Goal: Task Accomplishment & Management: Complete application form

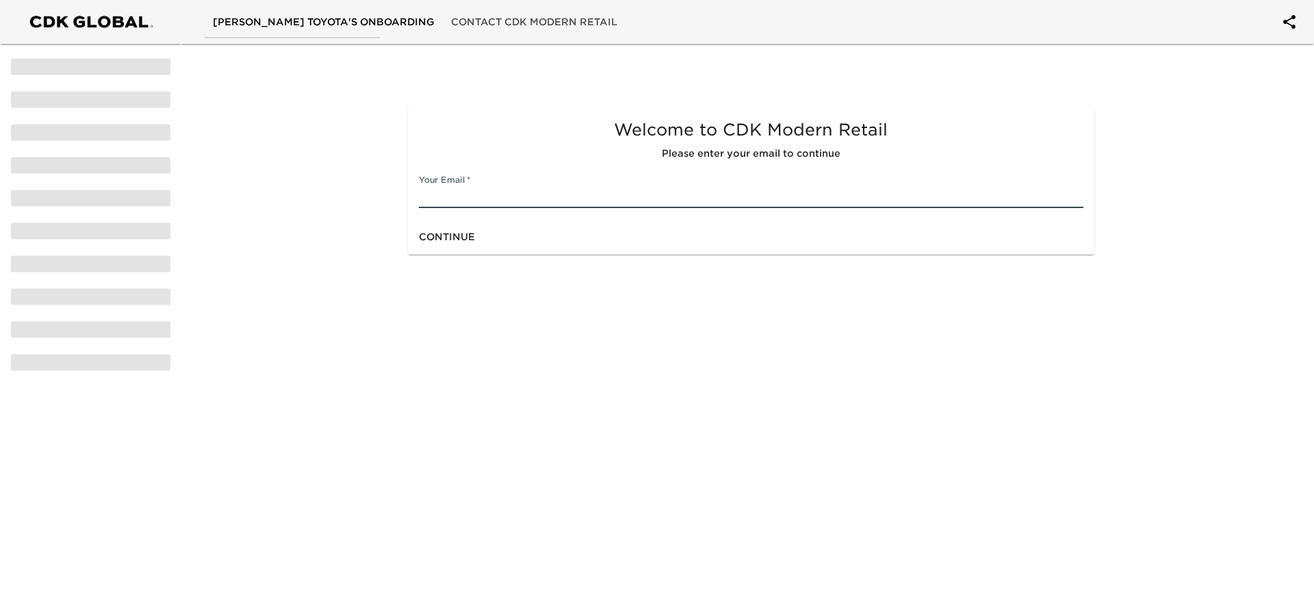
click at [470, 206] on input "text" at bounding box center [751, 197] width 664 height 22
type input "[EMAIL_ADDRESS][DOMAIN_NAME]"
click button "Continue" at bounding box center [446, 236] width 67 height 25
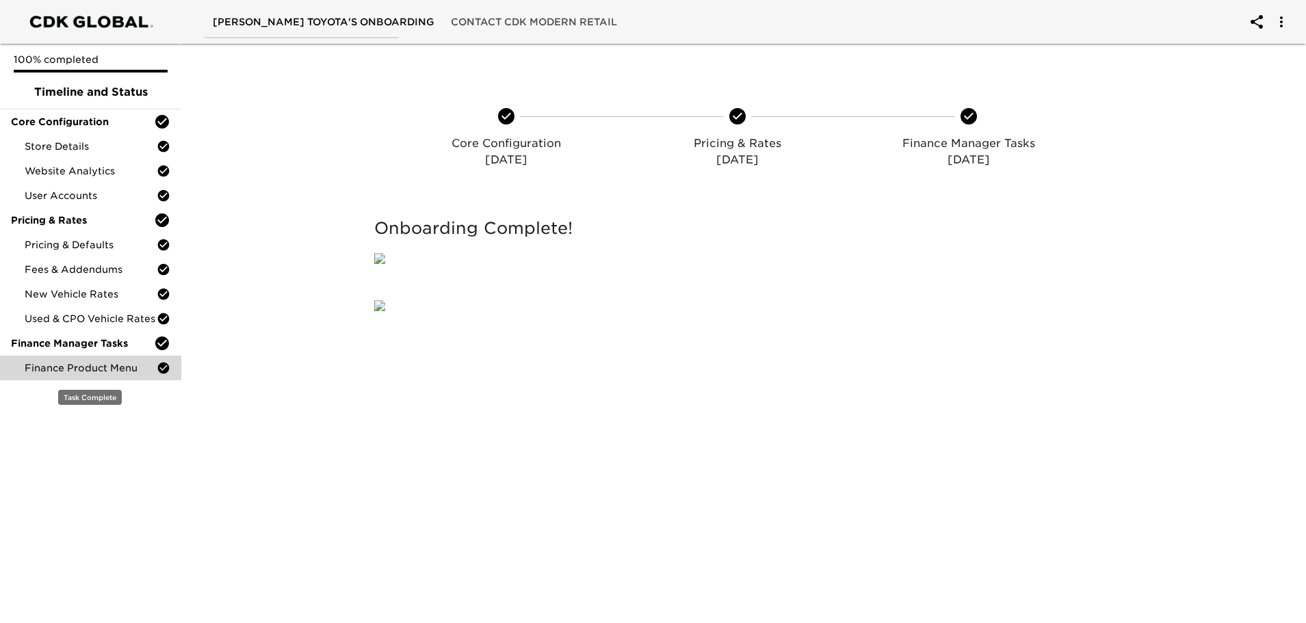
click at [119, 362] on span "Finance Product Menu" at bounding box center [91, 368] width 132 height 14
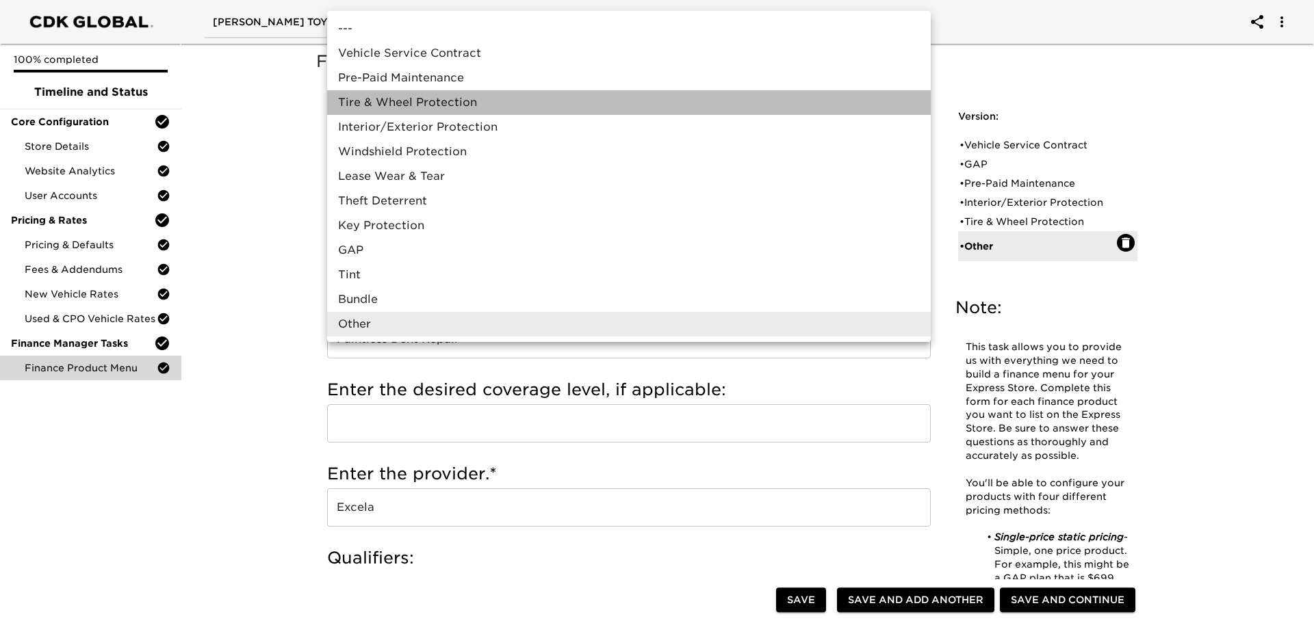
click at [673, 98] on li "Tire & Wheel Protection" at bounding box center [628, 102] width 603 height 25
type input "Tire & Wheel Protection"
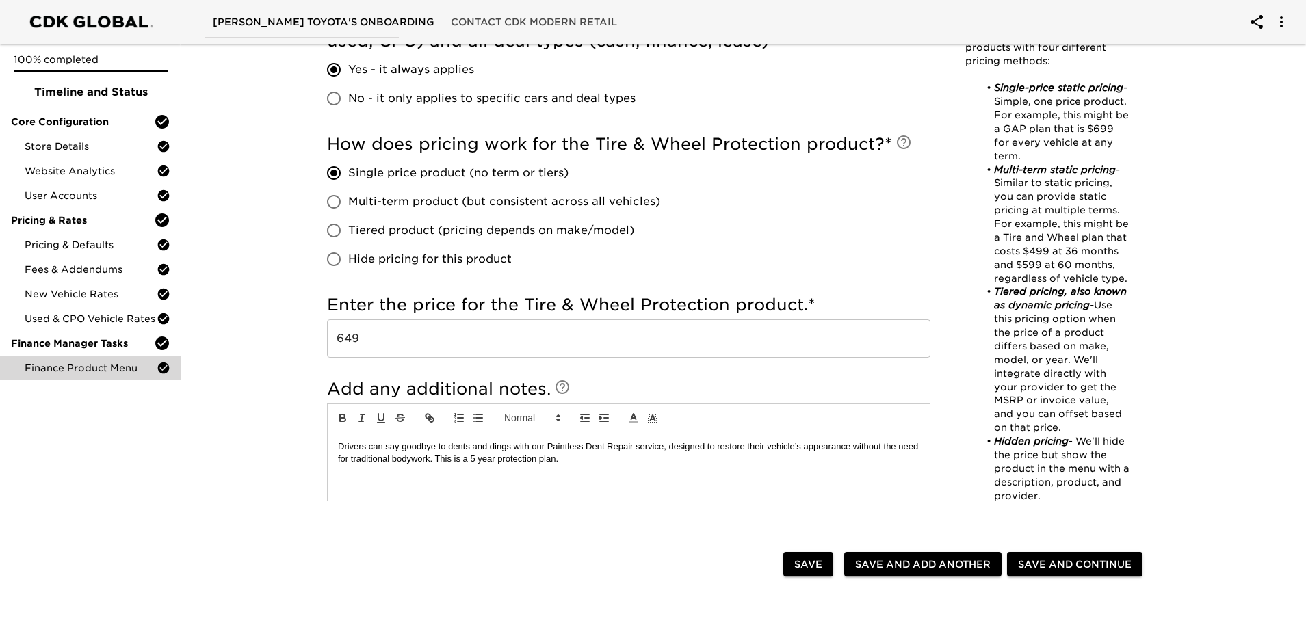
scroll to position [684, 0]
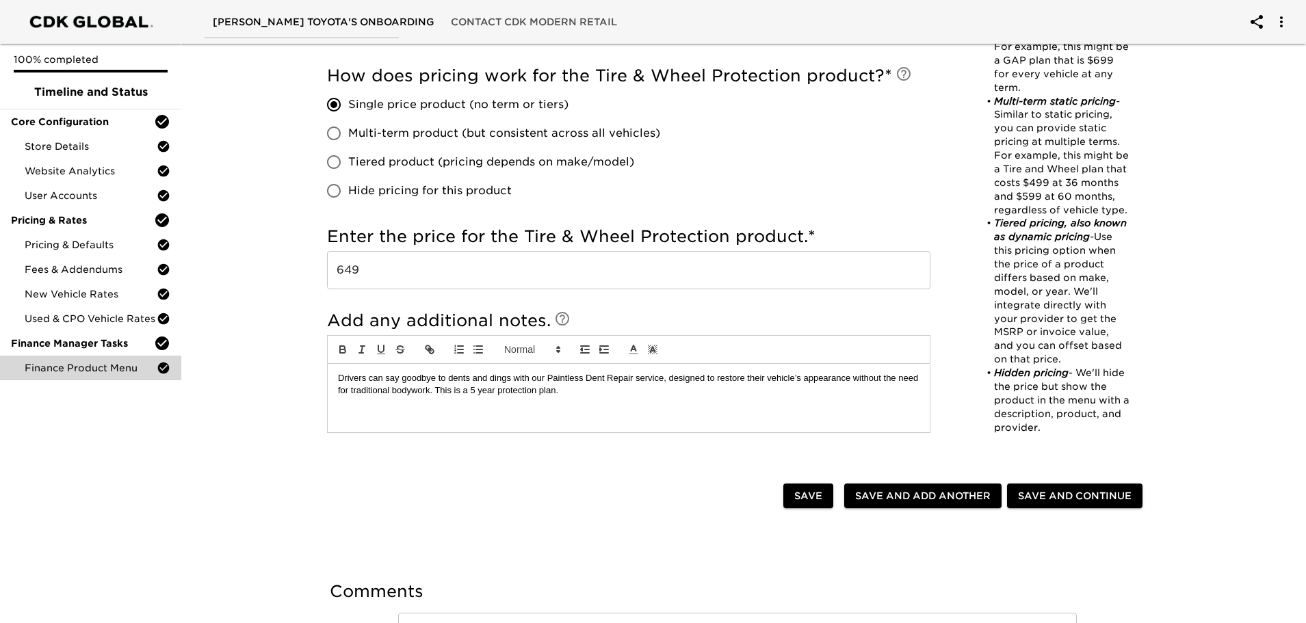
click at [353, 269] on input "649" at bounding box center [628, 270] width 603 height 38
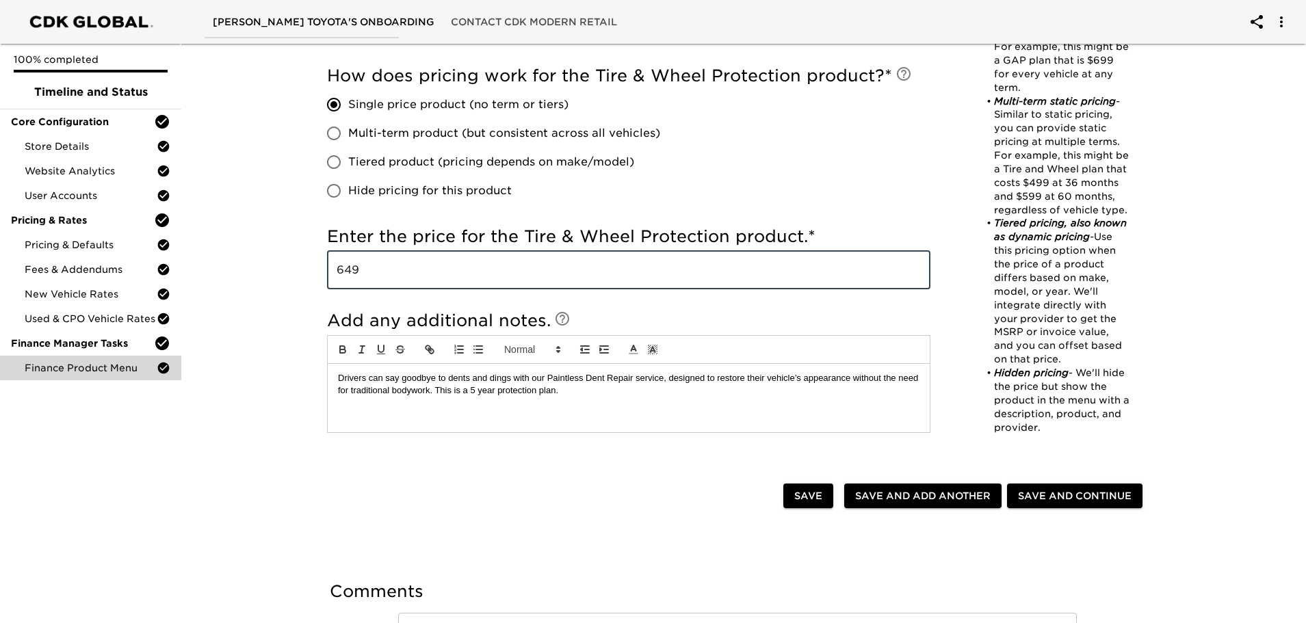
click at [353, 269] on input "649" at bounding box center [628, 270] width 603 height 38
type input "1148"
click at [710, 183] on div "How does pricing work for the Tire & Wheel Protection product? * Single price p…" at bounding box center [628, 135] width 603 height 140
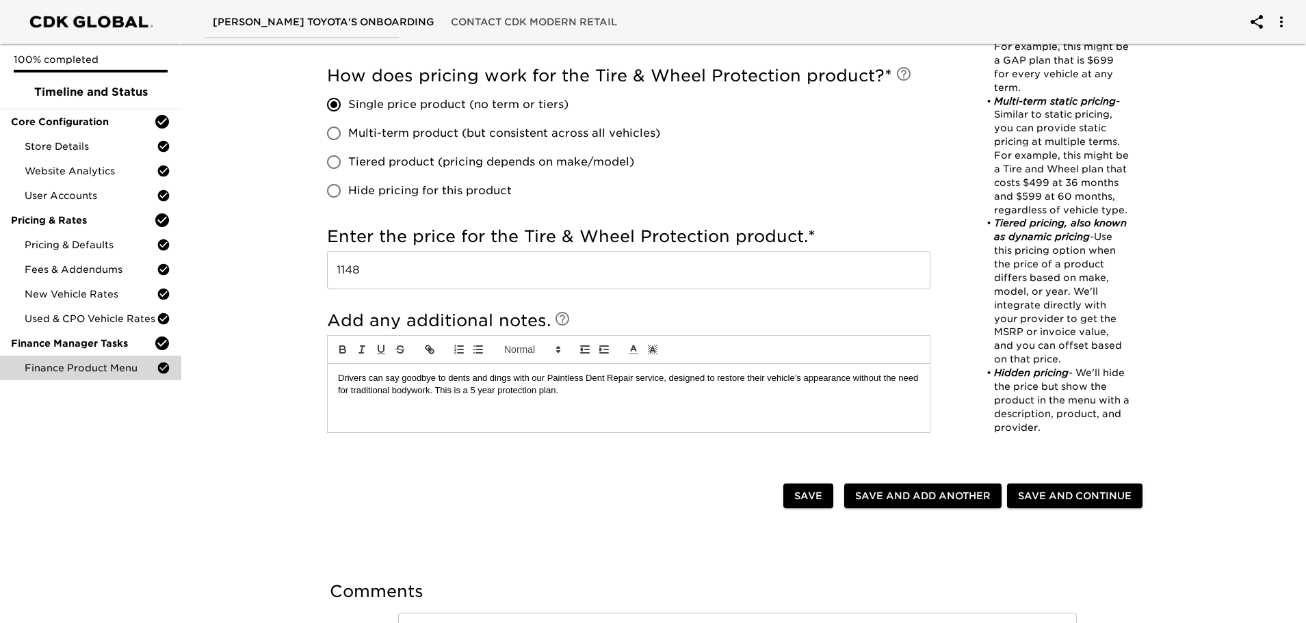
click at [339, 161] on input "Tiered product (pricing depends on make/model)" at bounding box center [334, 162] width 29 height 29
radio input "true"
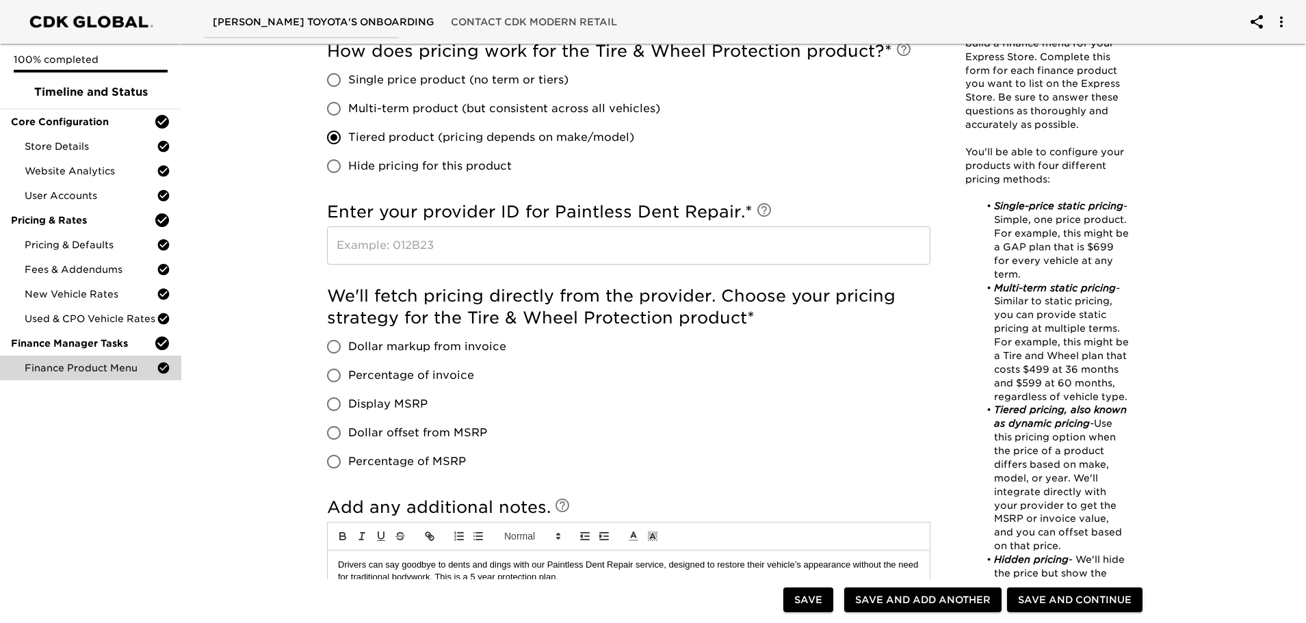
scroll to position [725, 0]
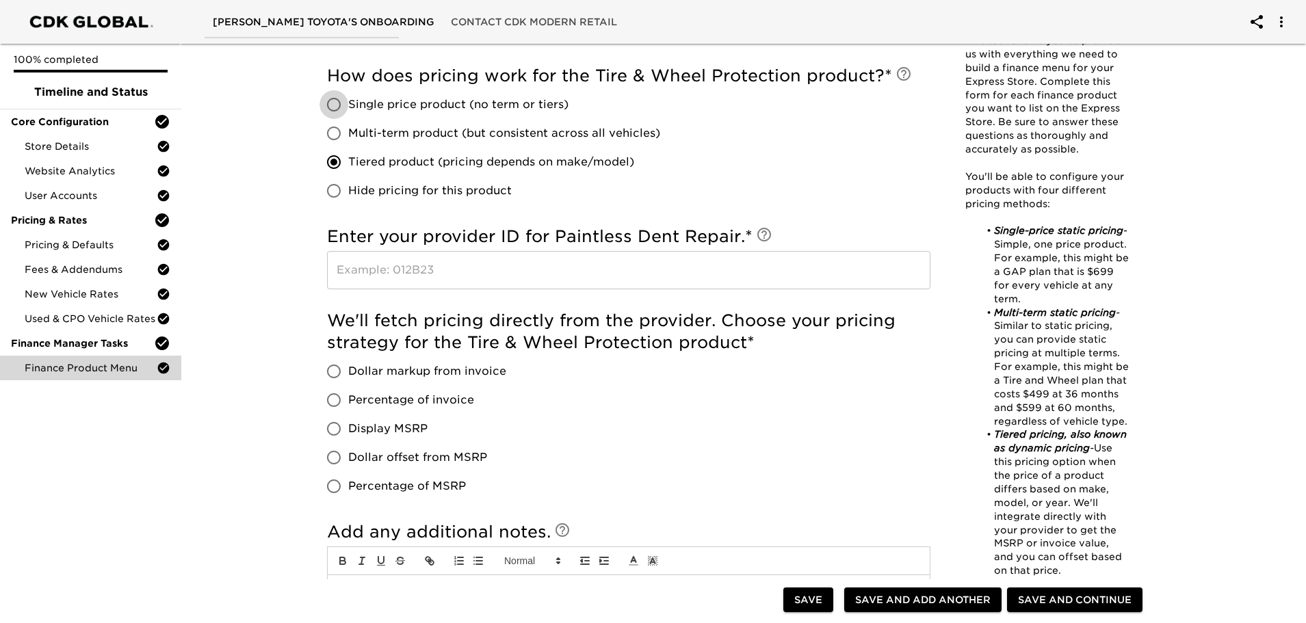
click at [331, 104] on input "Single price product (no term or tiers)" at bounding box center [334, 104] width 29 height 29
radio input "true"
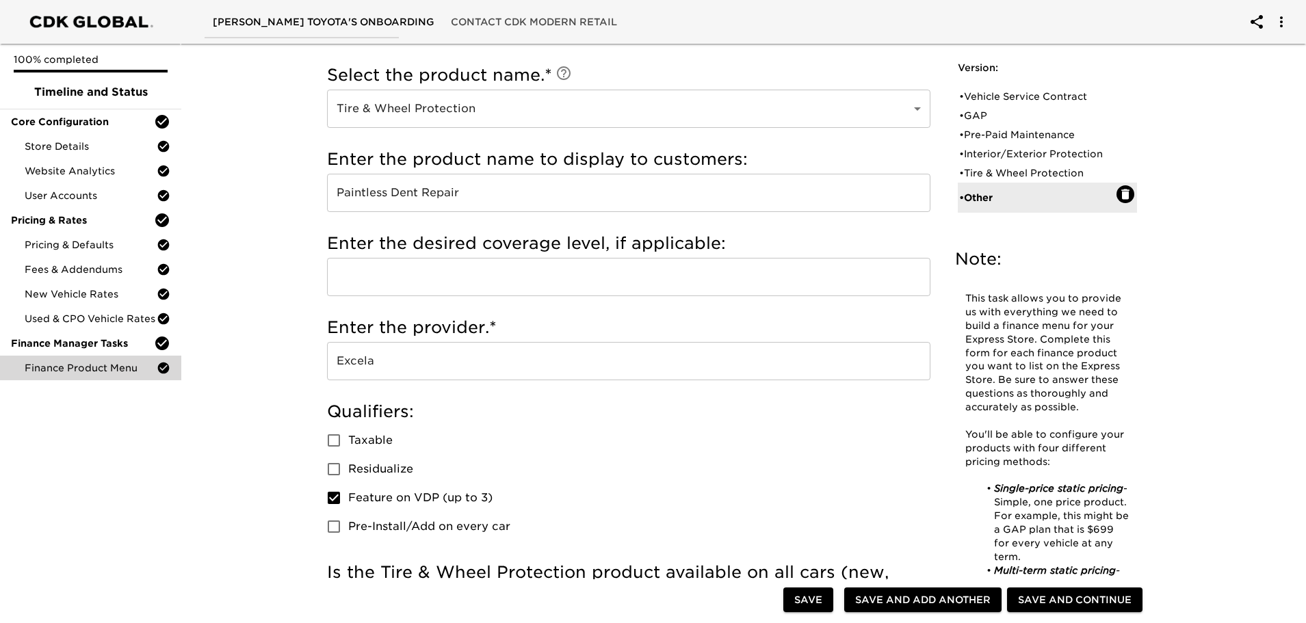
scroll to position [0, 0]
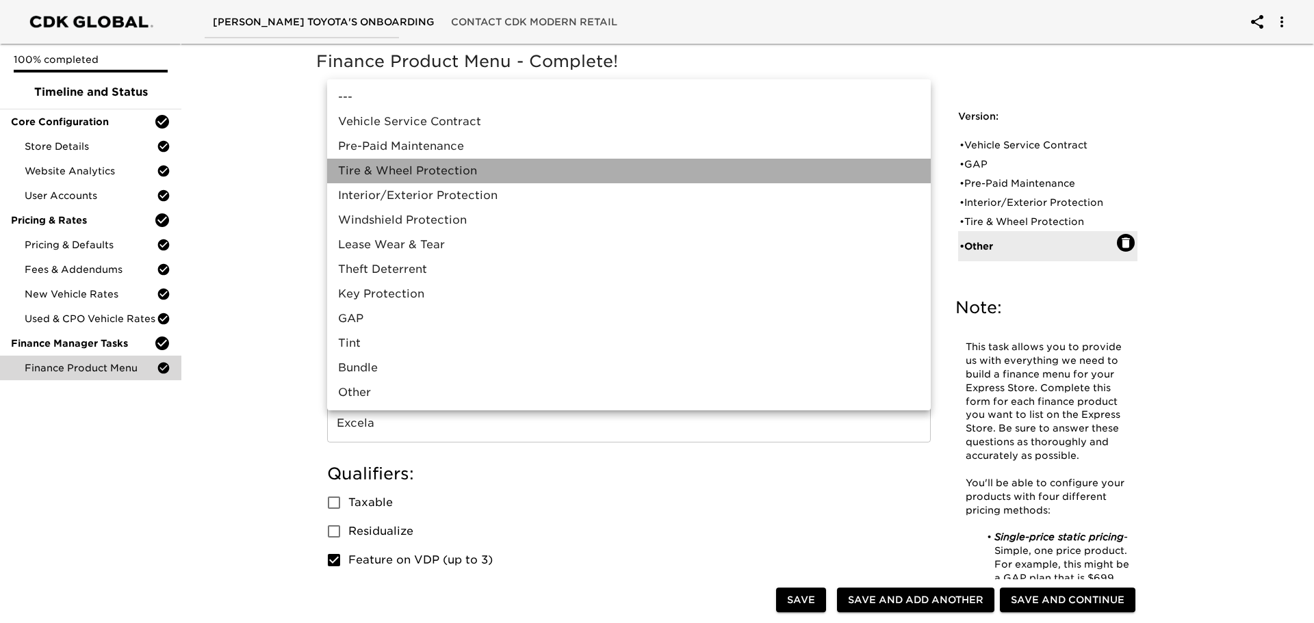
click at [465, 168] on li "Tire & Wheel Protection" at bounding box center [628, 171] width 603 height 25
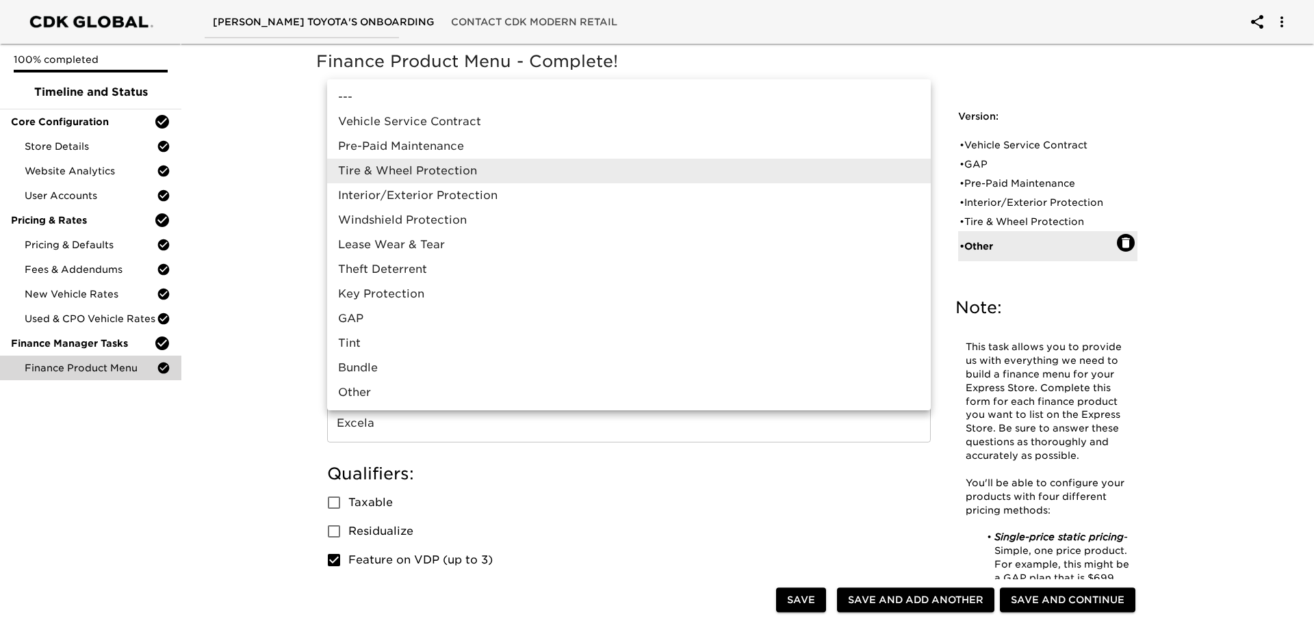
click at [435, 405] on ul "--- Vehicle Service Contract Pre-Paid Maintenance Tire & Wheel Protection Inter…" at bounding box center [628, 244] width 603 height 331
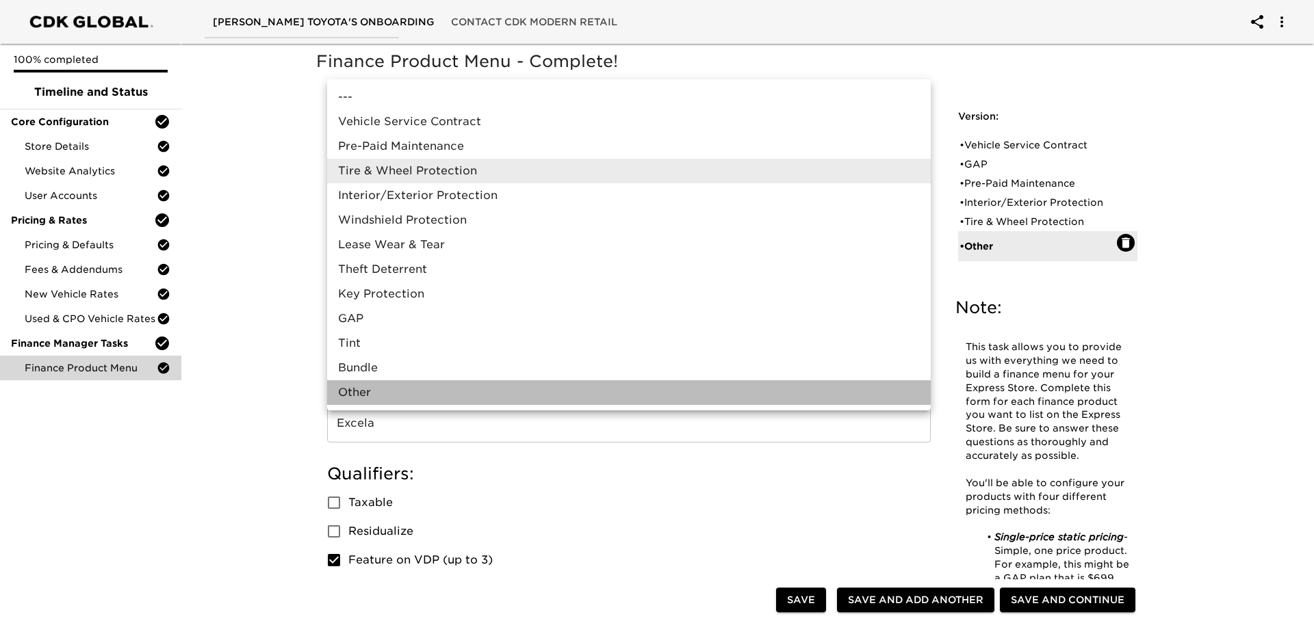
click at [432, 398] on li "Other" at bounding box center [628, 392] width 603 height 25
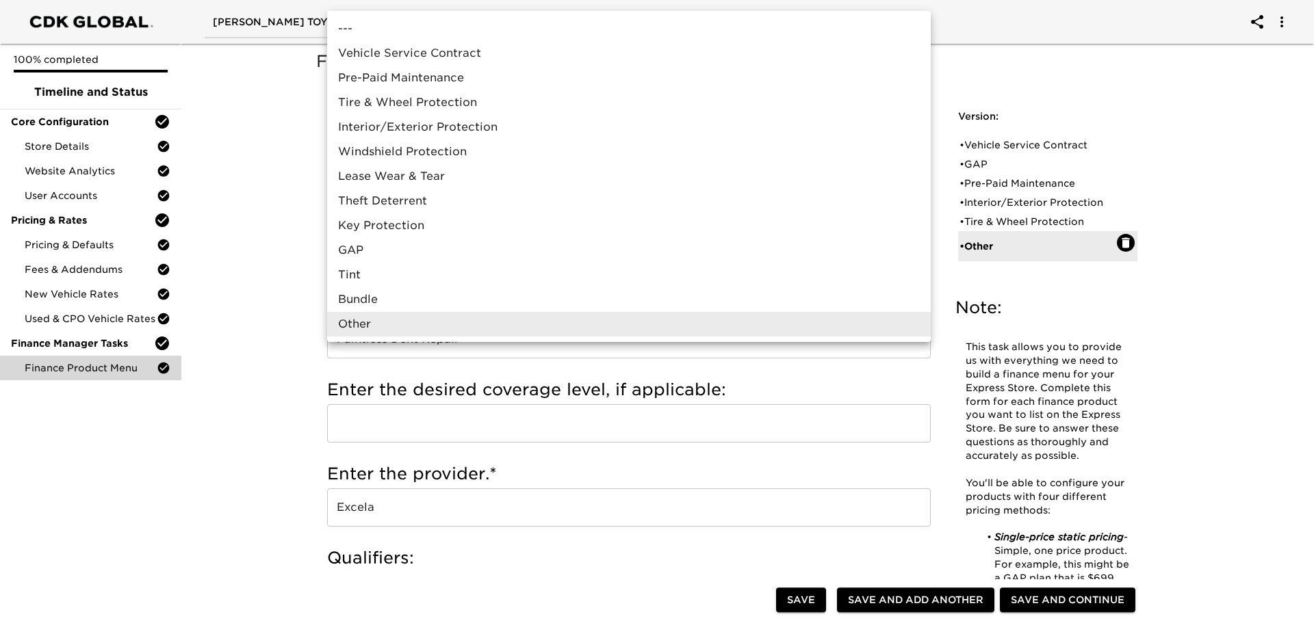
click at [434, 109] on li "Tire & Wheel Protection" at bounding box center [628, 102] width 603 height 25
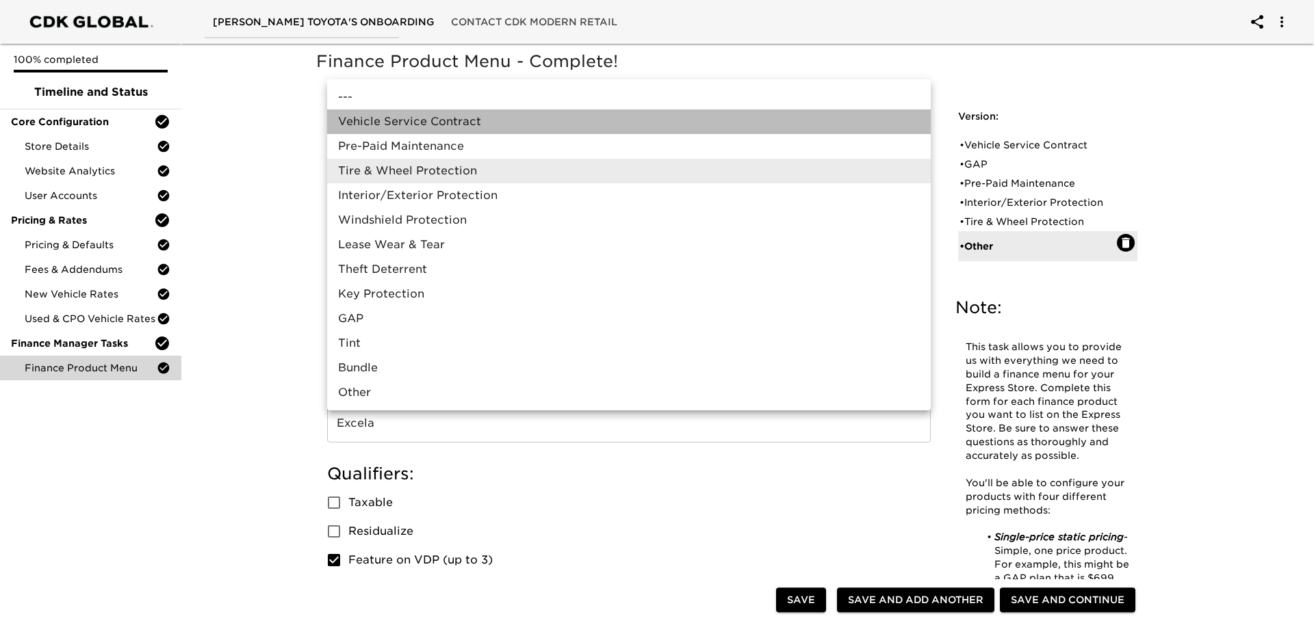
click at [423, 120] on li "Vehicle Service Contract" at bounding box center [628, 121] width 603 height 25
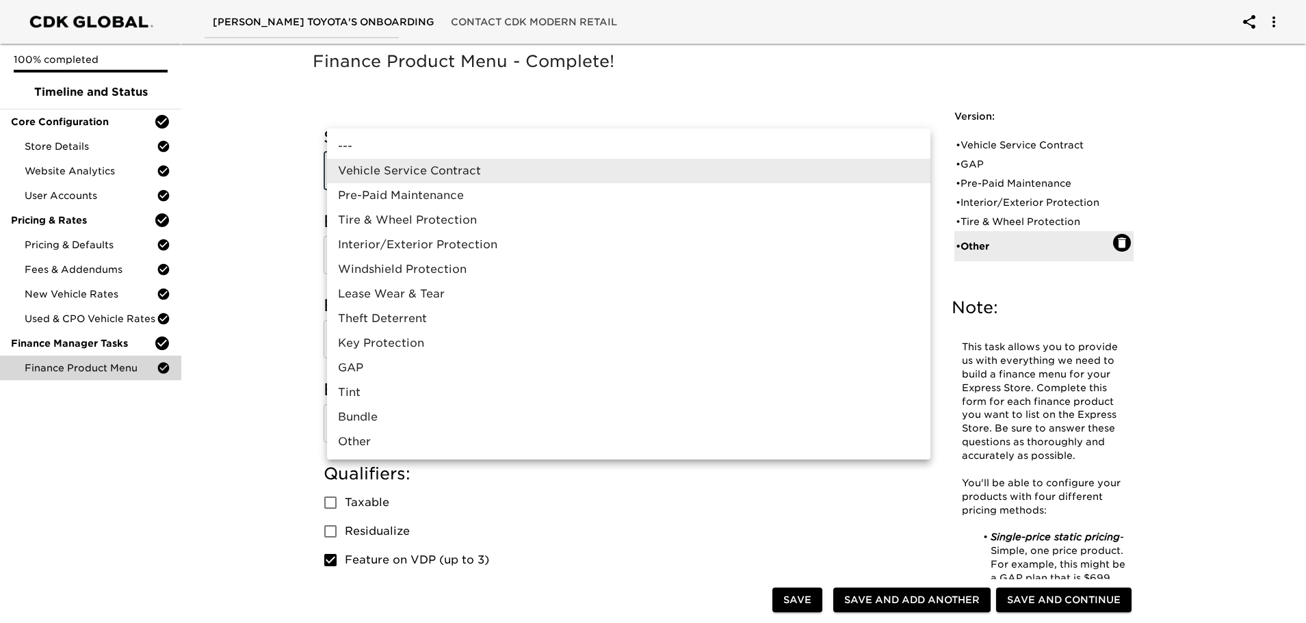
click at [425, 190] on li "Pre-Paid Maintenance" at bounding box center [628, 195] width 603 height 25
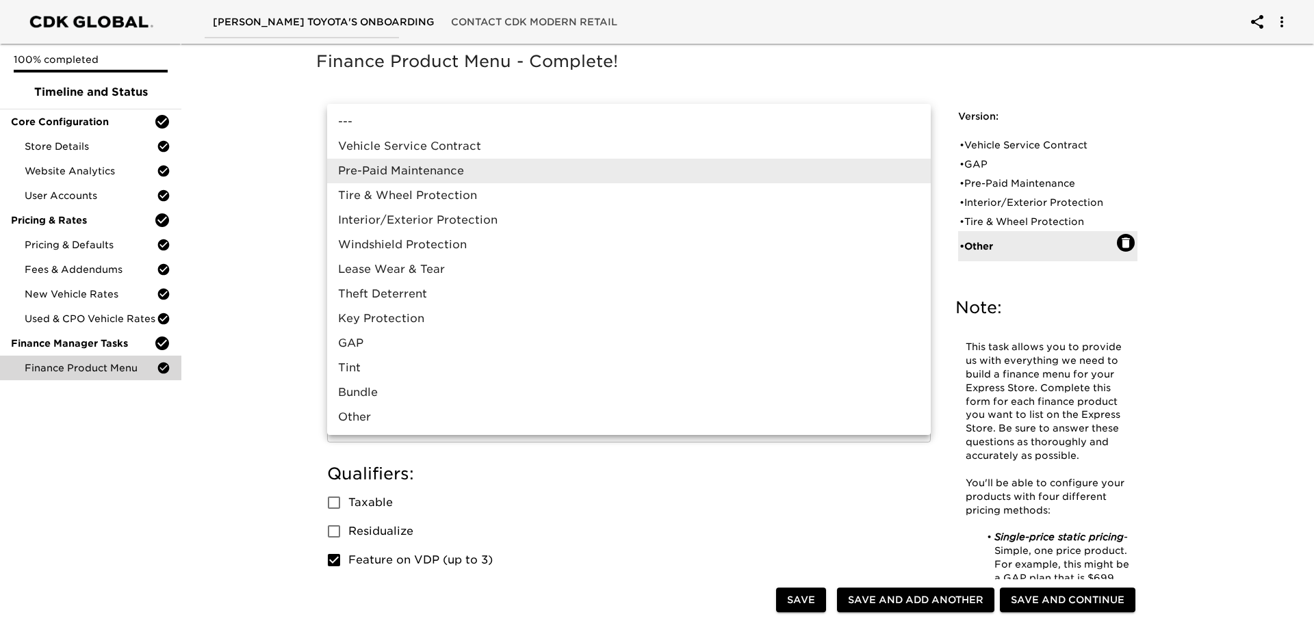
click at [1017, 151] on div at bounding box center [657, 311] width 1314 height 623
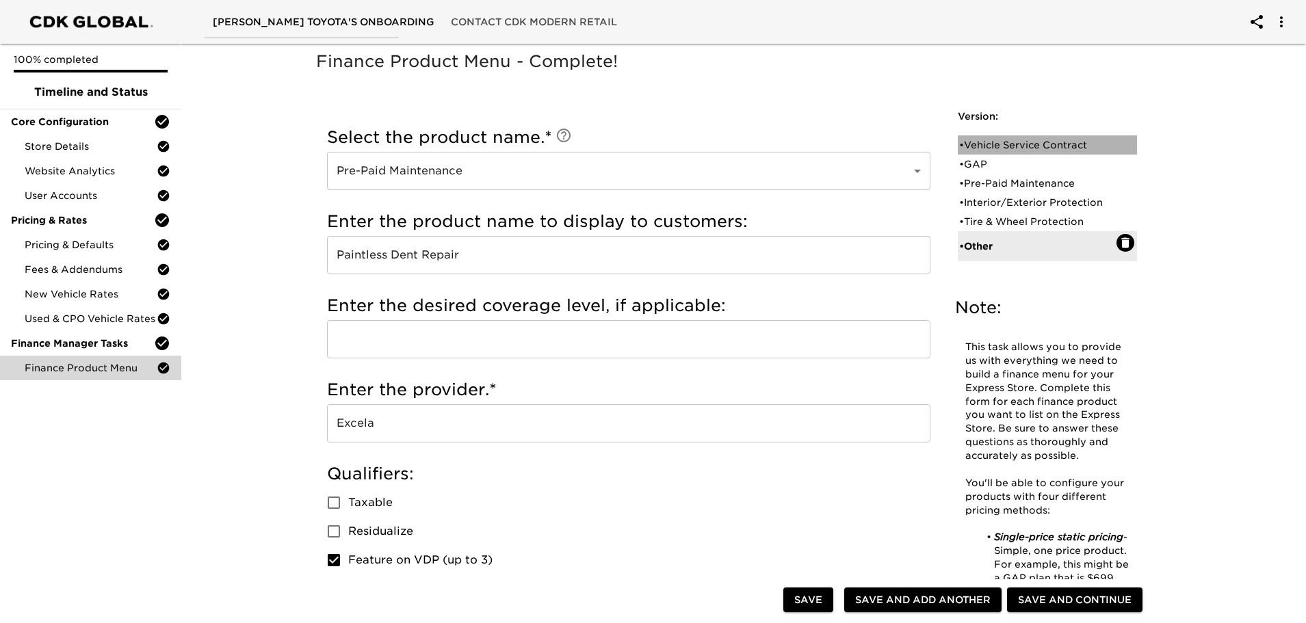
click at [1019, 143] on div "• Vehicle Service Contract" at bounding box center [1037, 145] width 157 height 14
type input "Vehicle Service Contract"
type input "Extended Service Protection"
checkbox input "true"
radio input "true"
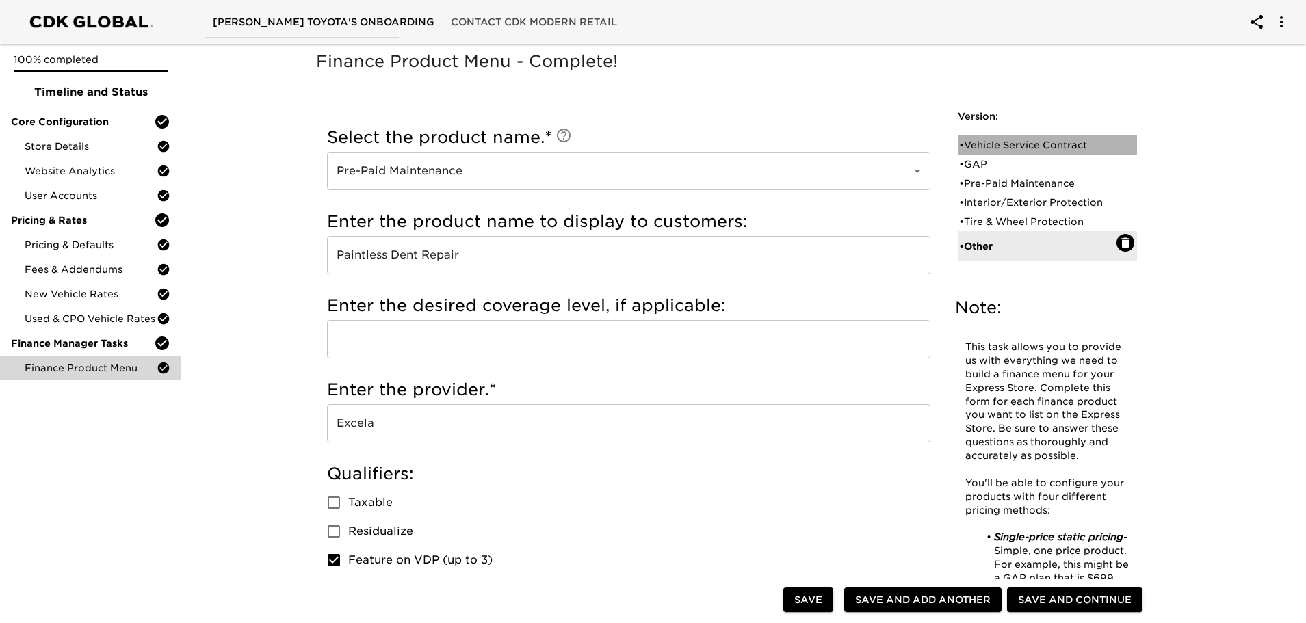
radio input "false"
radio input "true"
type input "DL1019"
radio input "true"
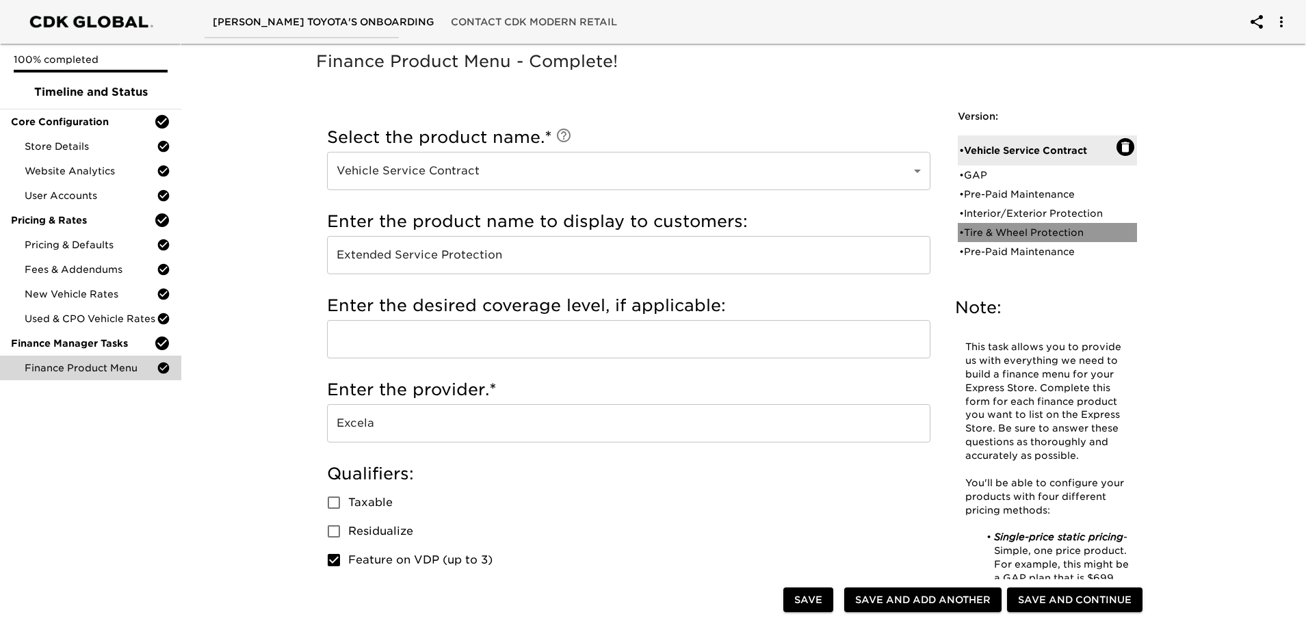
click at [1021, 239] on div "• Tire & Wheel Protection" at bounding box center [1037, 233] width 157 height 14
type input "Tire & Wheel Protection"
checkbox input "true"
radio input "true"
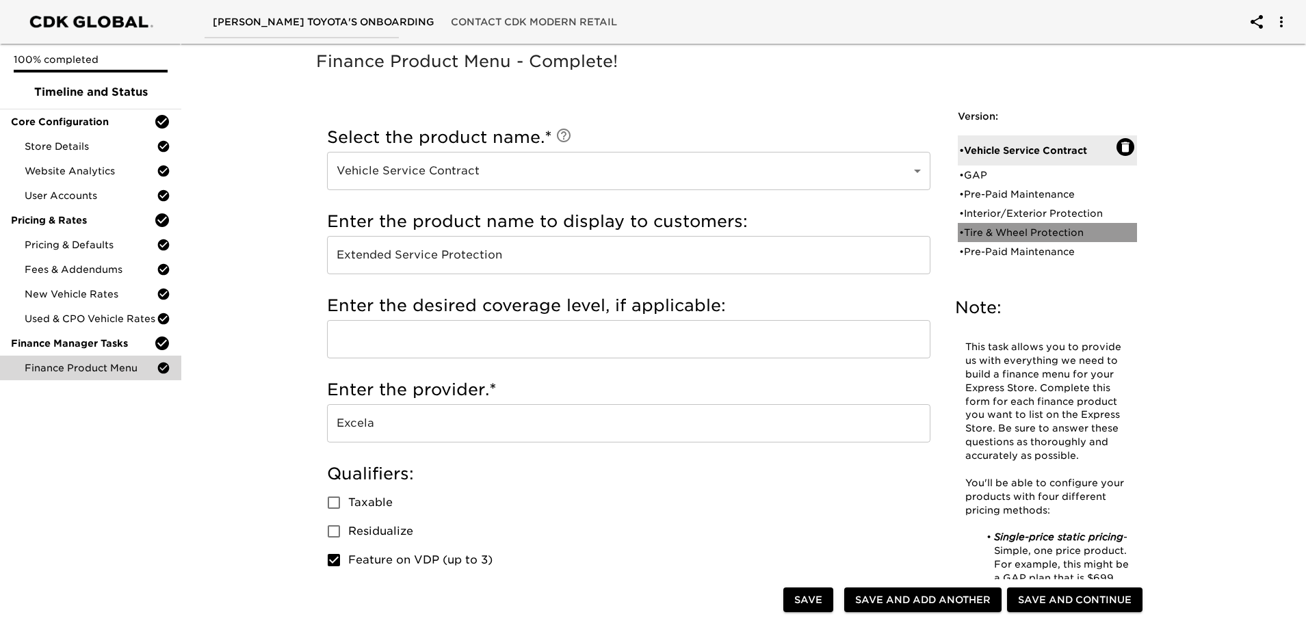
radio input "true"
radio input "false"
type input "948"
radio input "false"
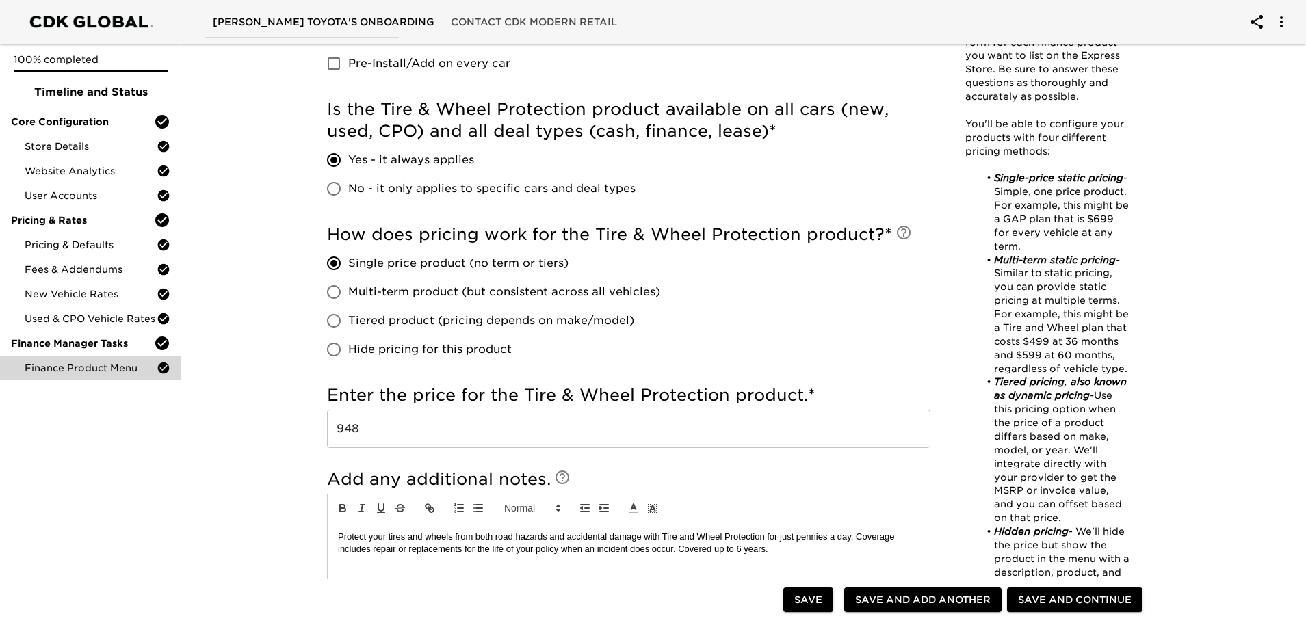
scroll to position [547, 0]
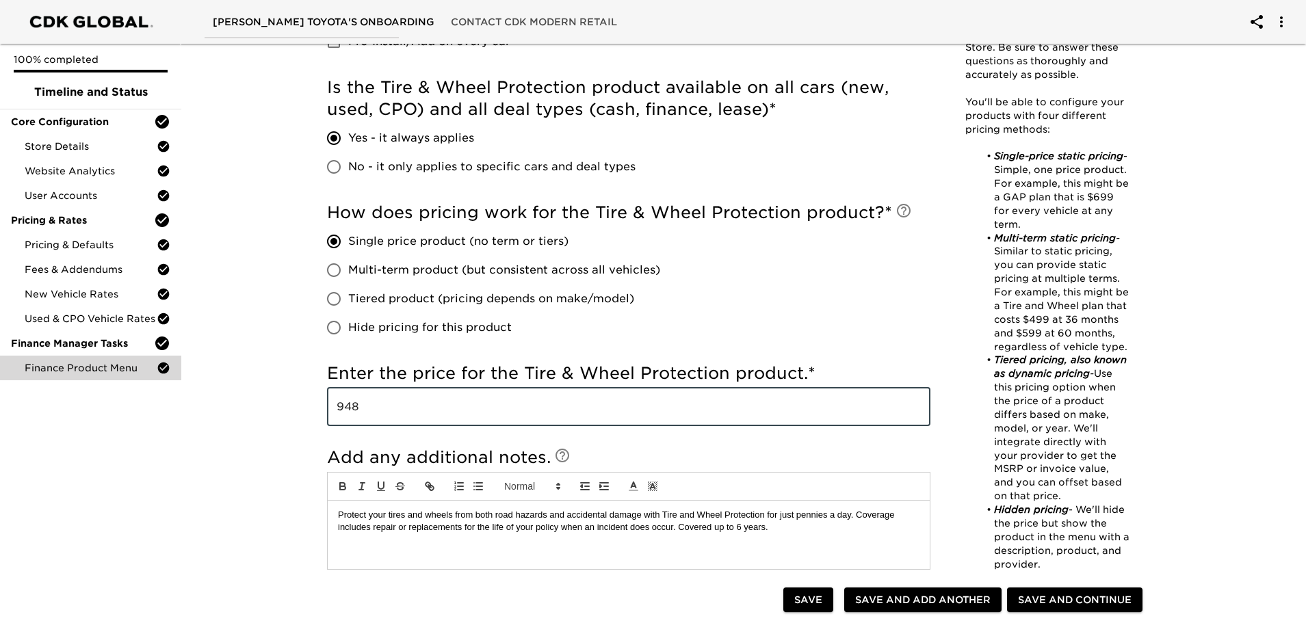
click at [351, 401] on input "948" at bounding box center [628, 407] width 603 height 38
type input "1148"
click at [767, 337] on div "How does pricing work for the Tire & Wheel Protection product? * Single price p…" at bounding box center [628, 272] width 603 height 140
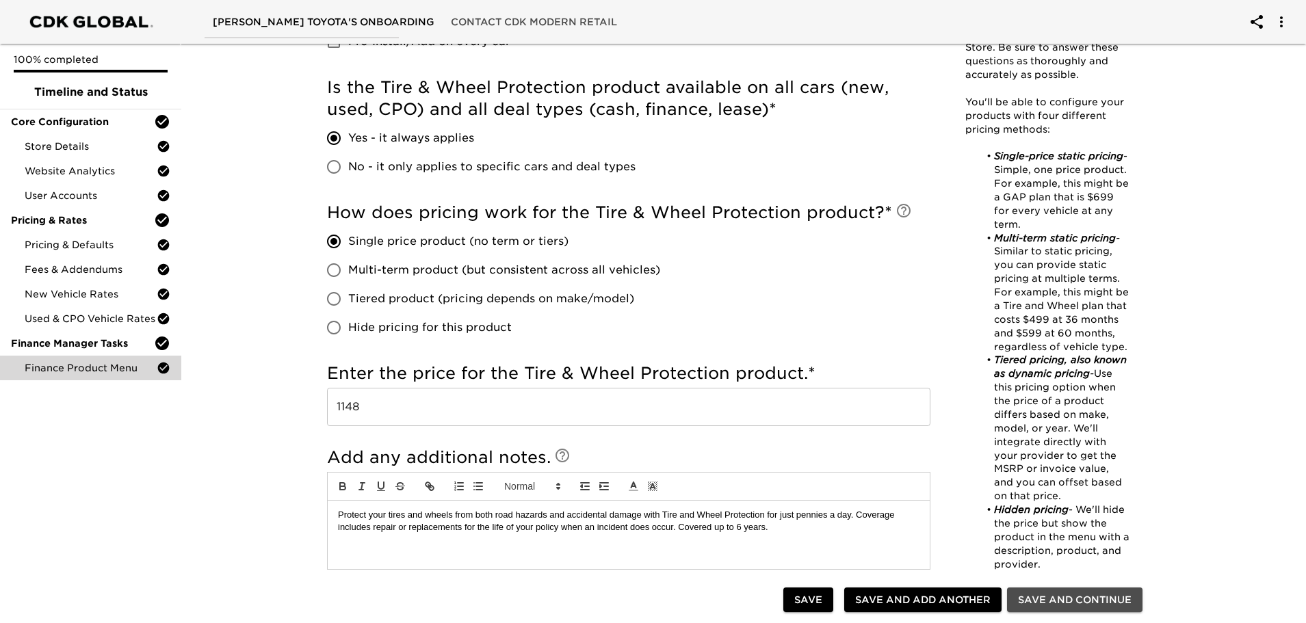
click at [1106, 603] on span "Save and Continue" at bounding box center [1075, 600] width 114 height 17
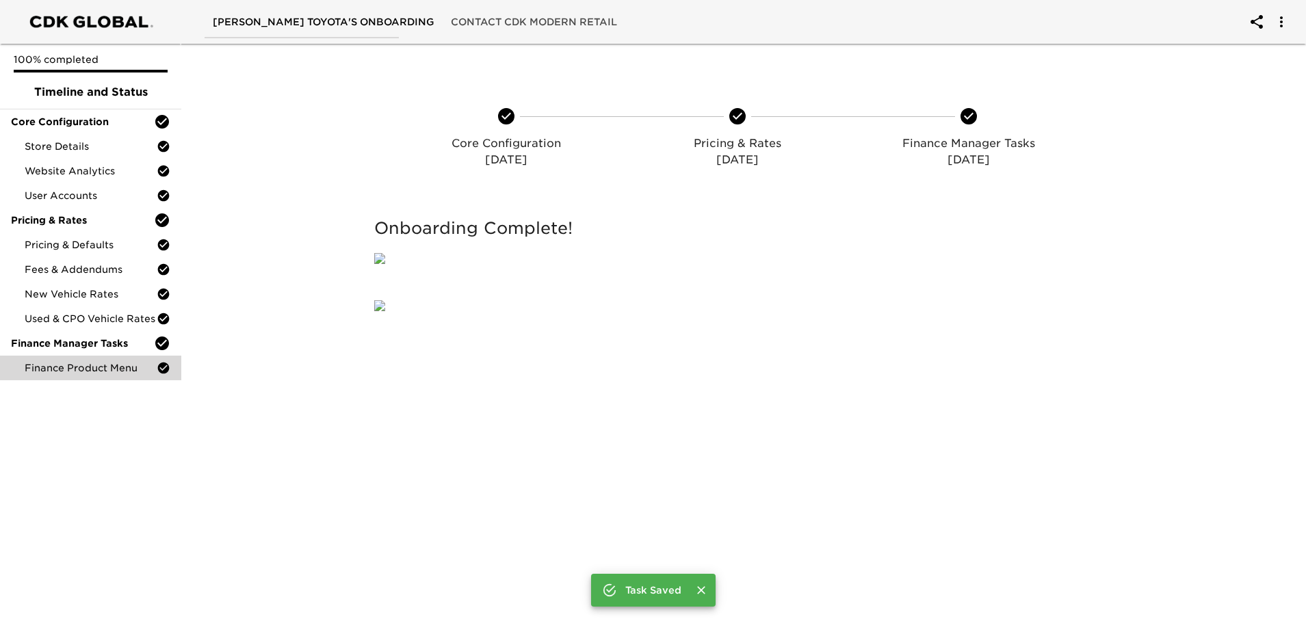
scroll to position [205, 0]
click at [95, 363] on span "Finance Product Menu" at bounding box center [91, 368] width 132 height 14
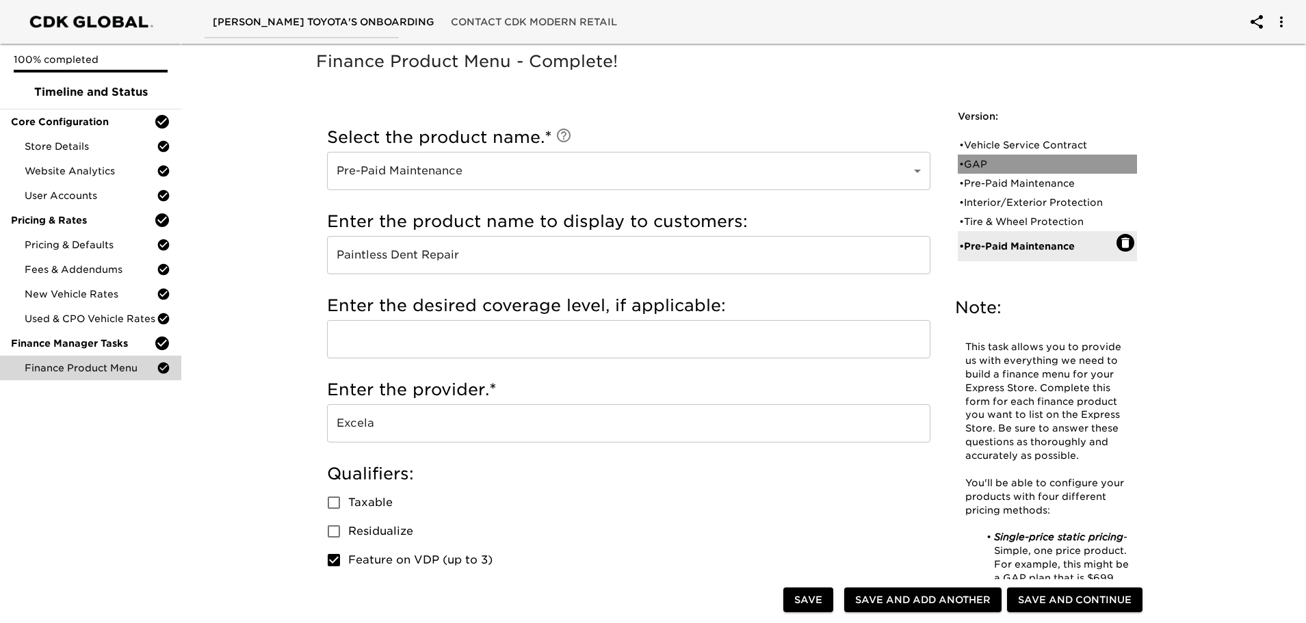
click at [990, 164] on div "• GAP" at bounding box center [1037, 164] width 157 height 14
type input "GAP"
type input "GAP INSURANCE"
type input "EXCELA"
checkbox input "true"
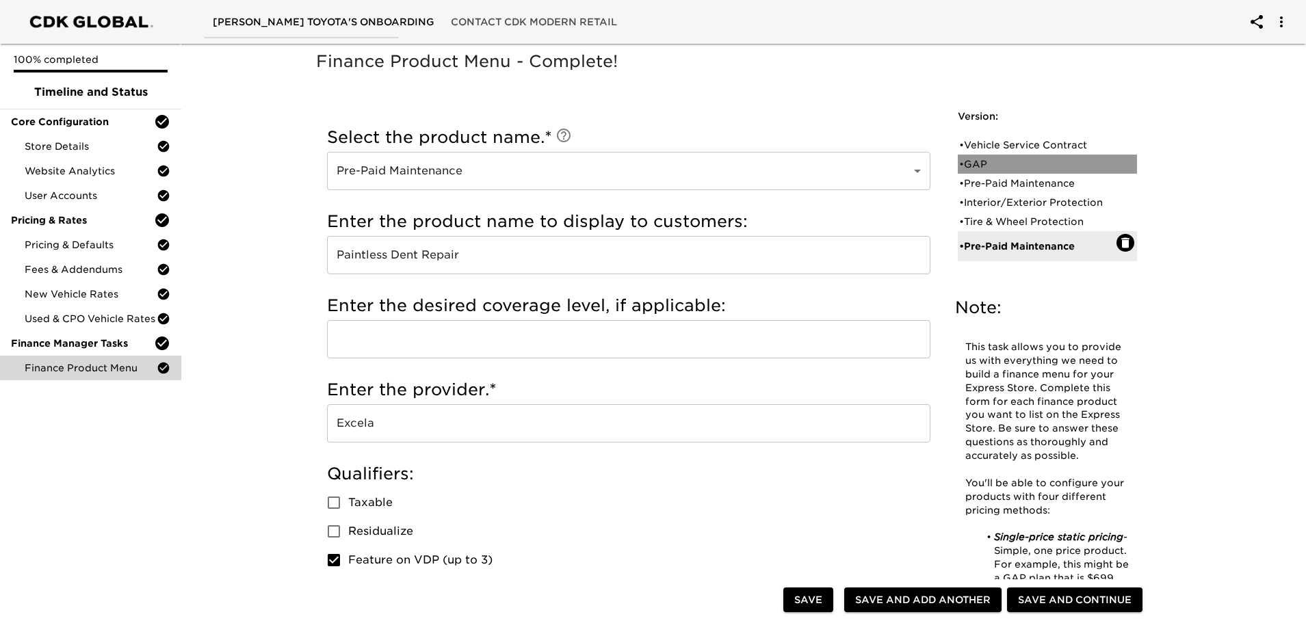
radio input "false"
radio input "true"
checkbox input "true"
radio input "false"
radio input "true"
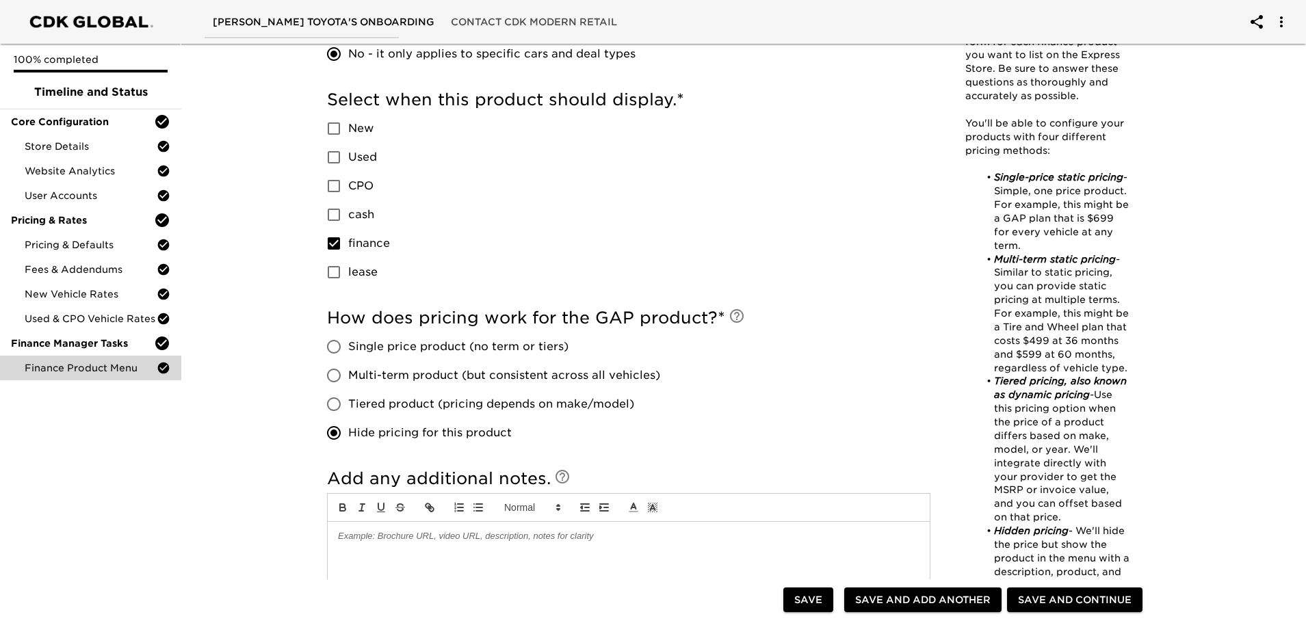
scroll to position [684, 0]
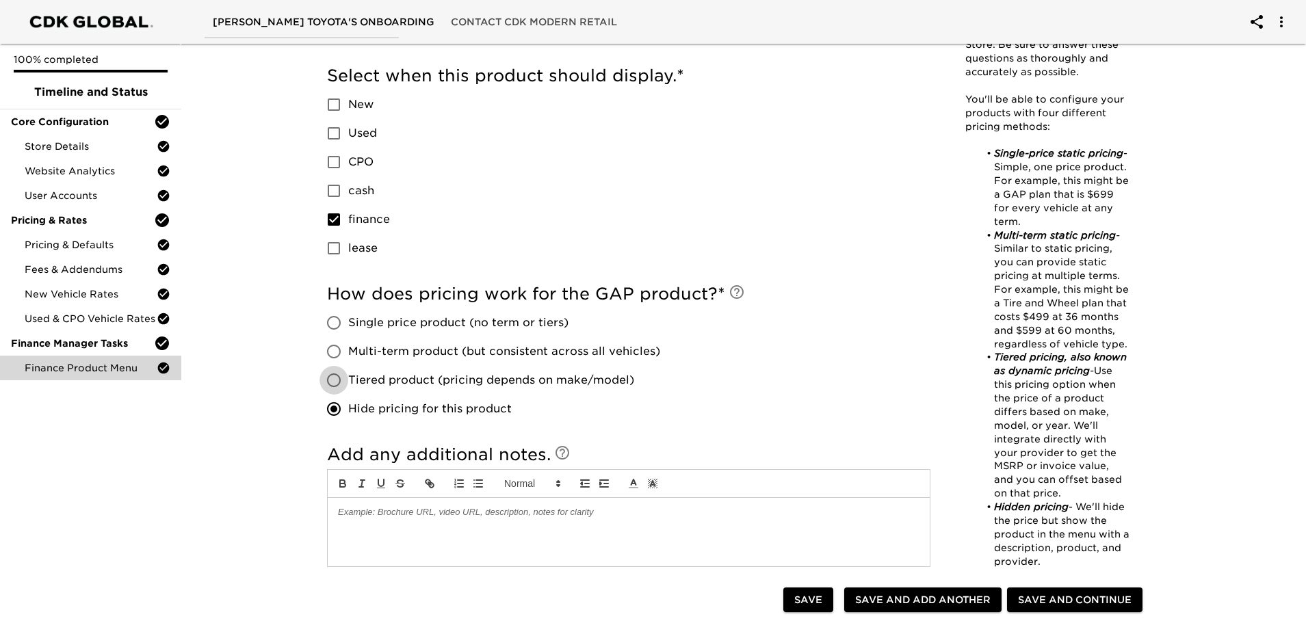
click at [333, 381] on input "Tiered product (pricing depends on make/model)" at bounding box center [334, 380] width 29 height 29
radio input "true"
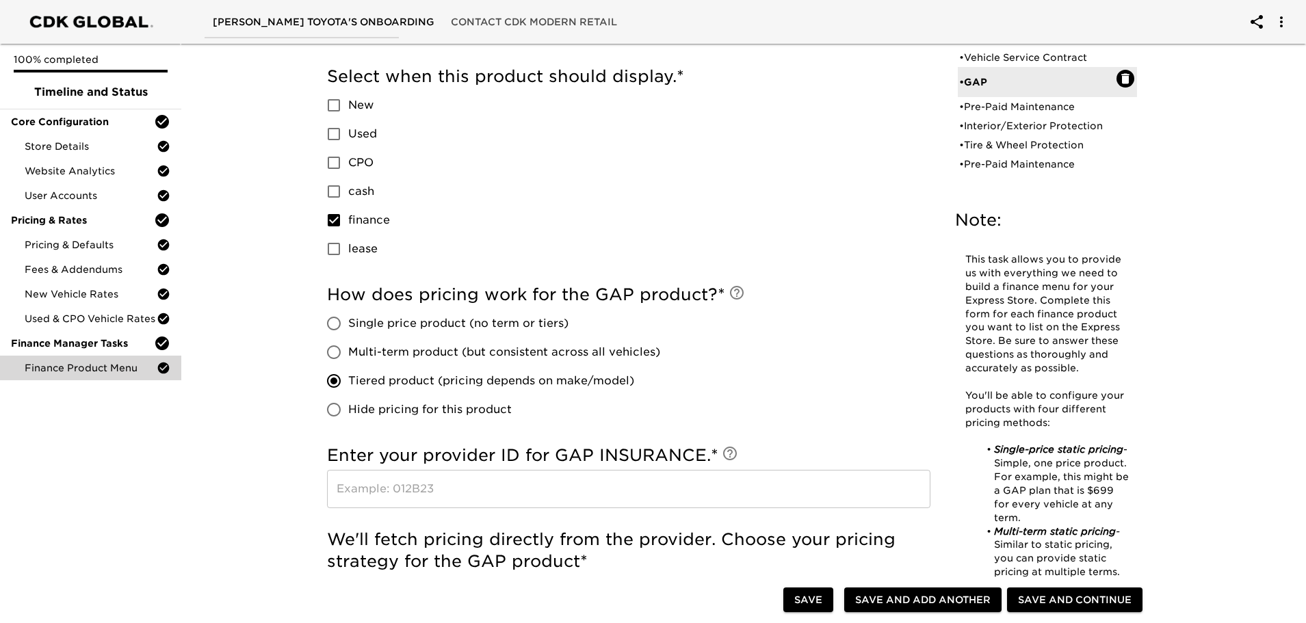
scroll to position [712, 0]
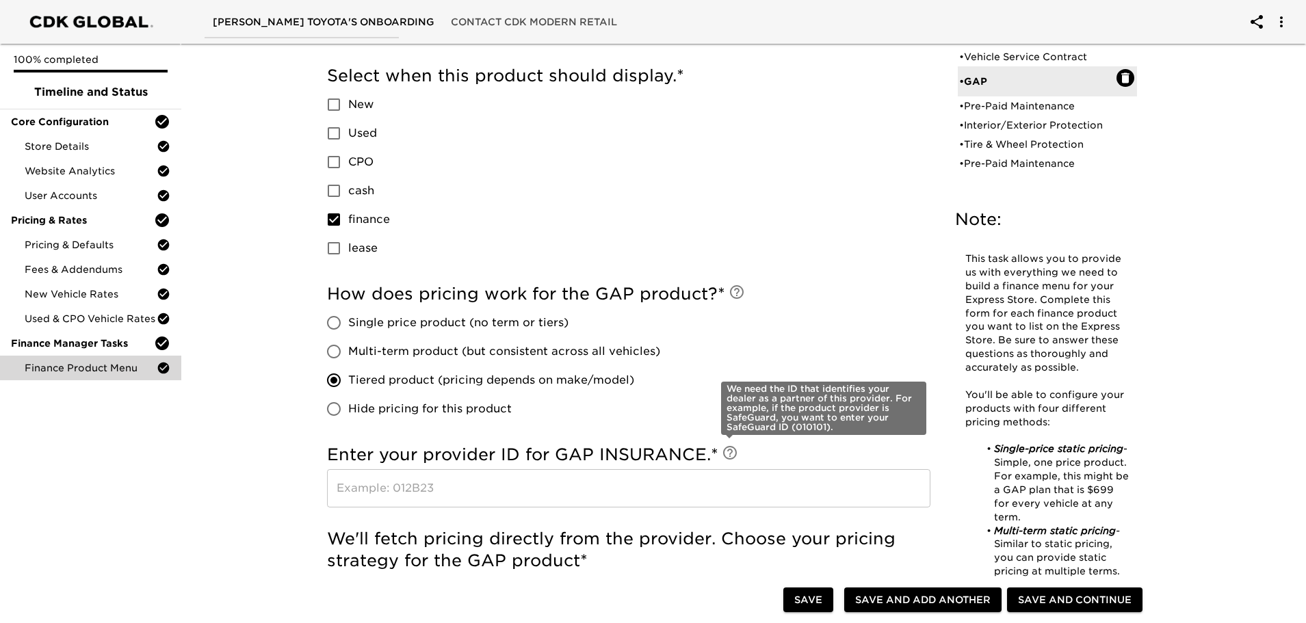
click at [728, 452] on icon at bounding box center [730, 453] width 16 height 16
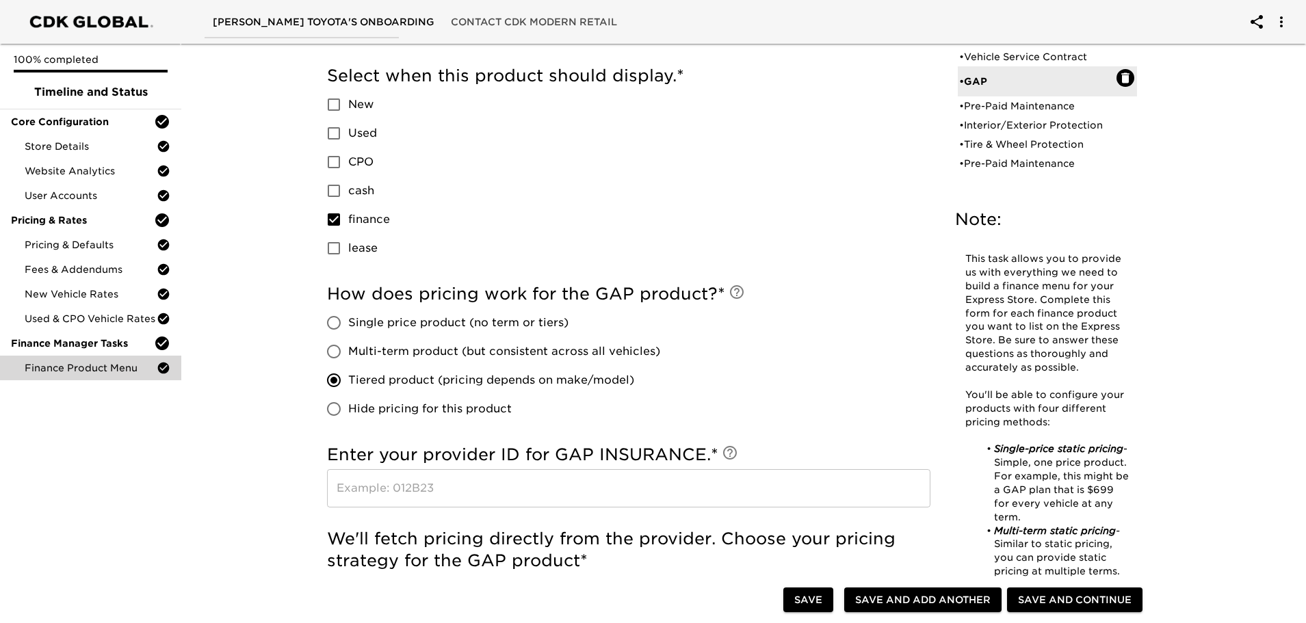
click at [332, 323] on input "Single price product (no term or tiers)" at bounding box center [334, 323] width 29 height 29
radio input "true"
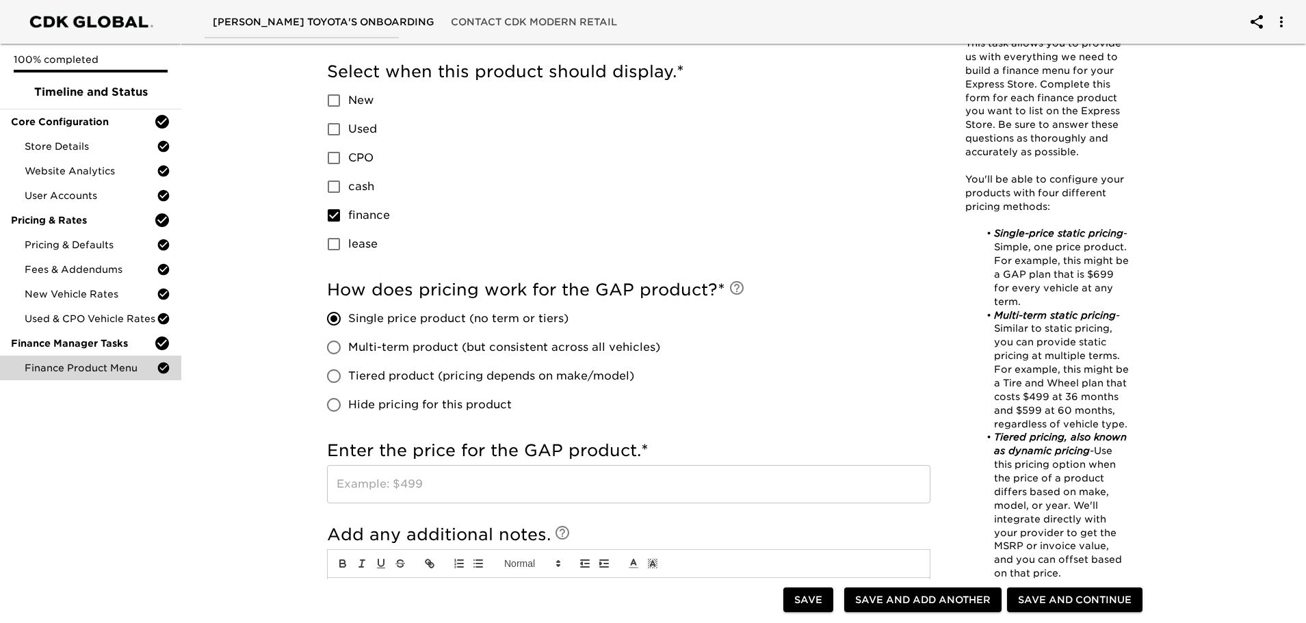
scroll to position [698, 0]
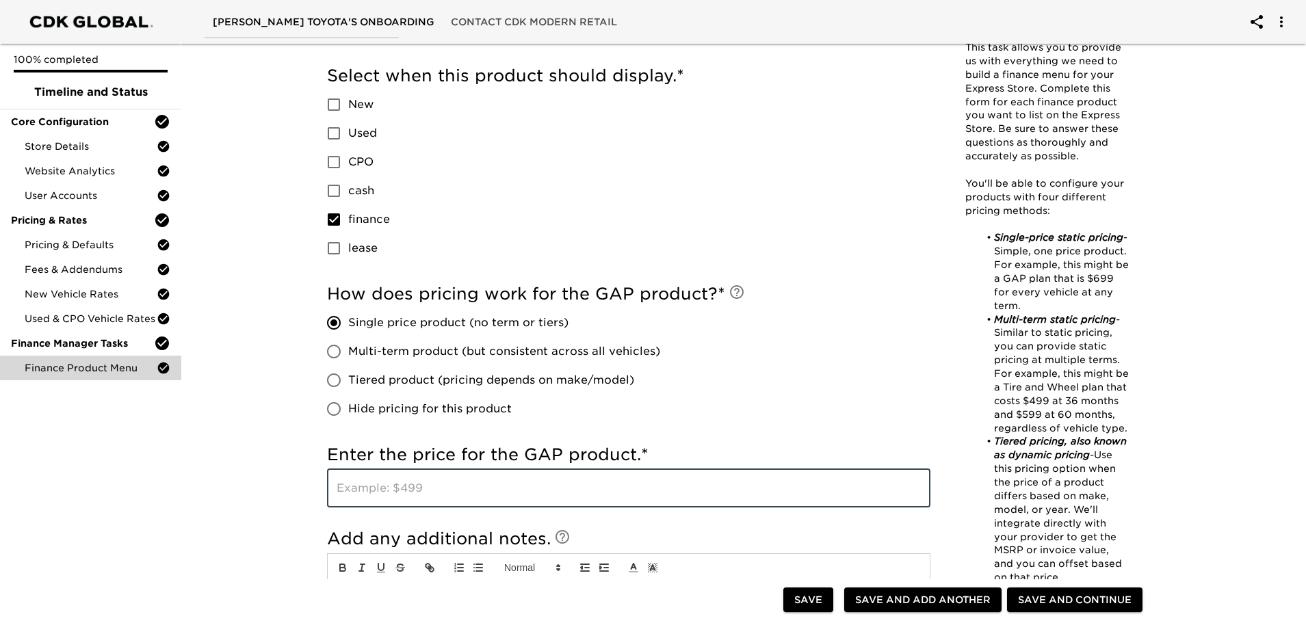
click at [426, 485] on input "text" at bounding box center [628, 488] width 603 height 38
click at [353, 494] on input "1106" at bounding box center [628, 488] width 603 height 38
type input "1006"
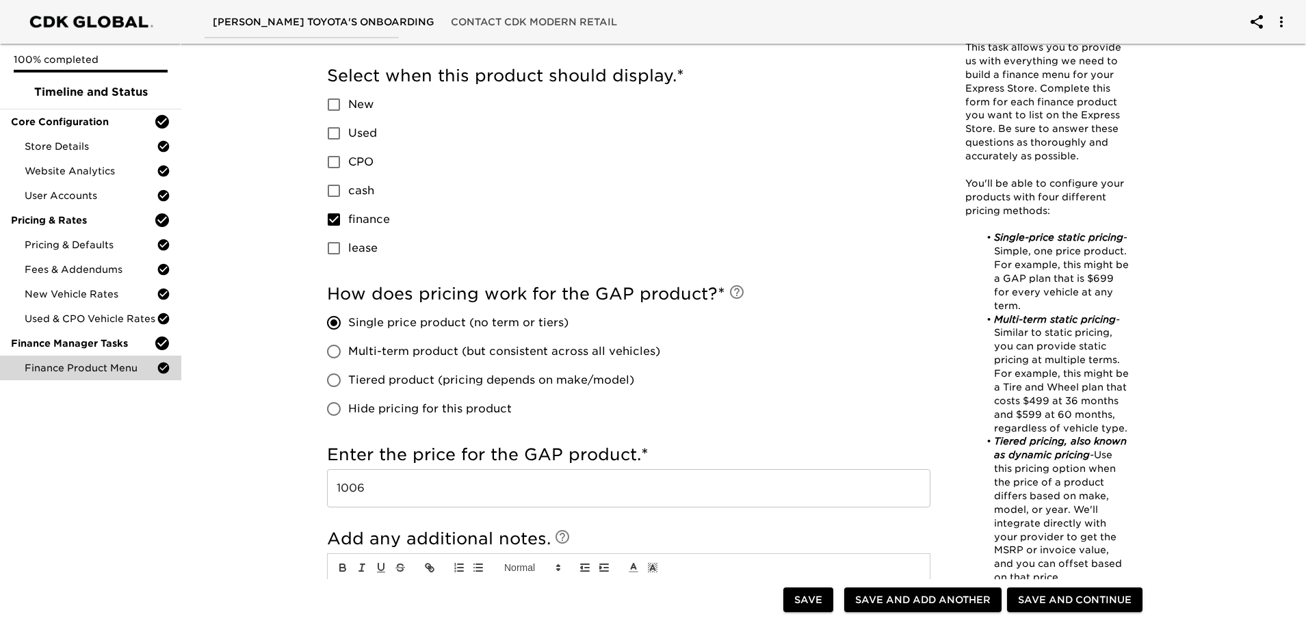
click at [687, 386] on div "How does pricing work for the GAP product? * Single price product (no term or t…" at bounding box center [628, 353] width 603 height 140
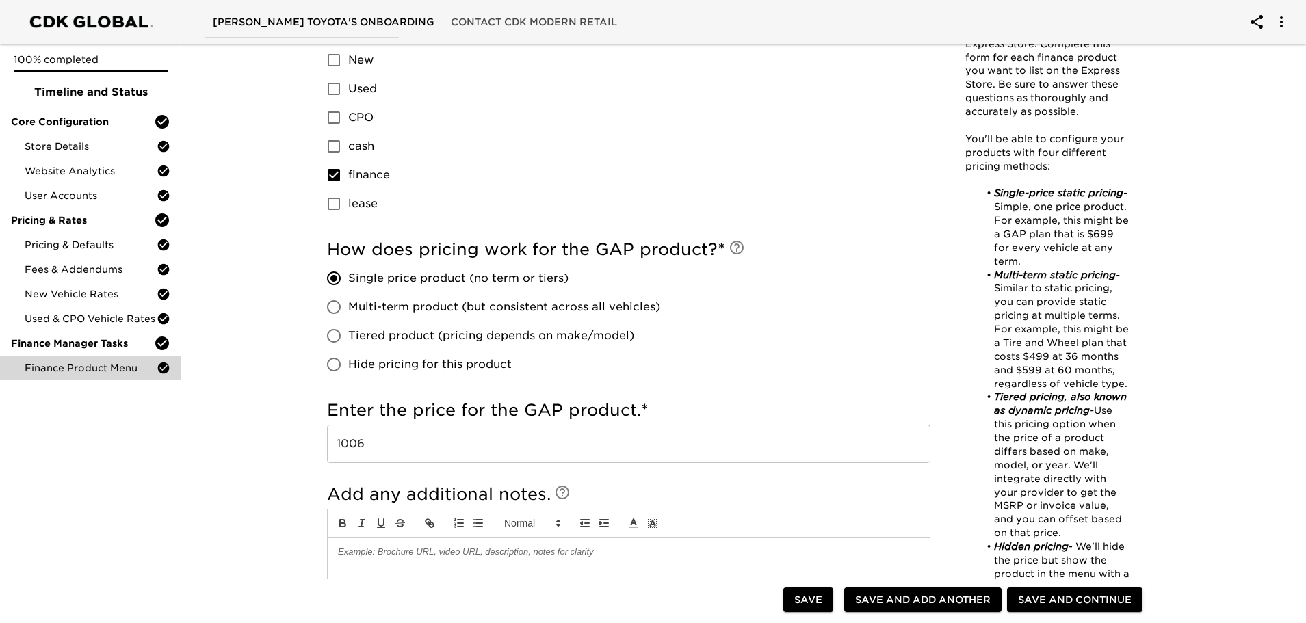
scroll to position [766, 0]
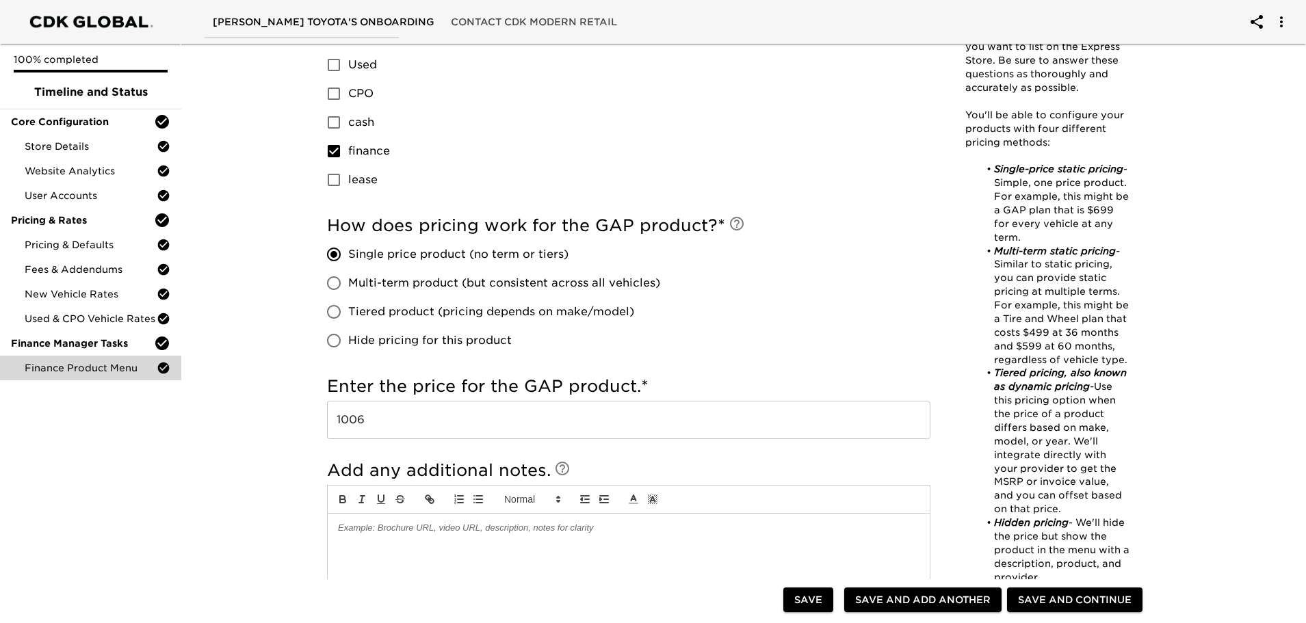
click at [1076, 606] on span "Save and Continue" at bounding box center [1075, 600] width 114 height 17
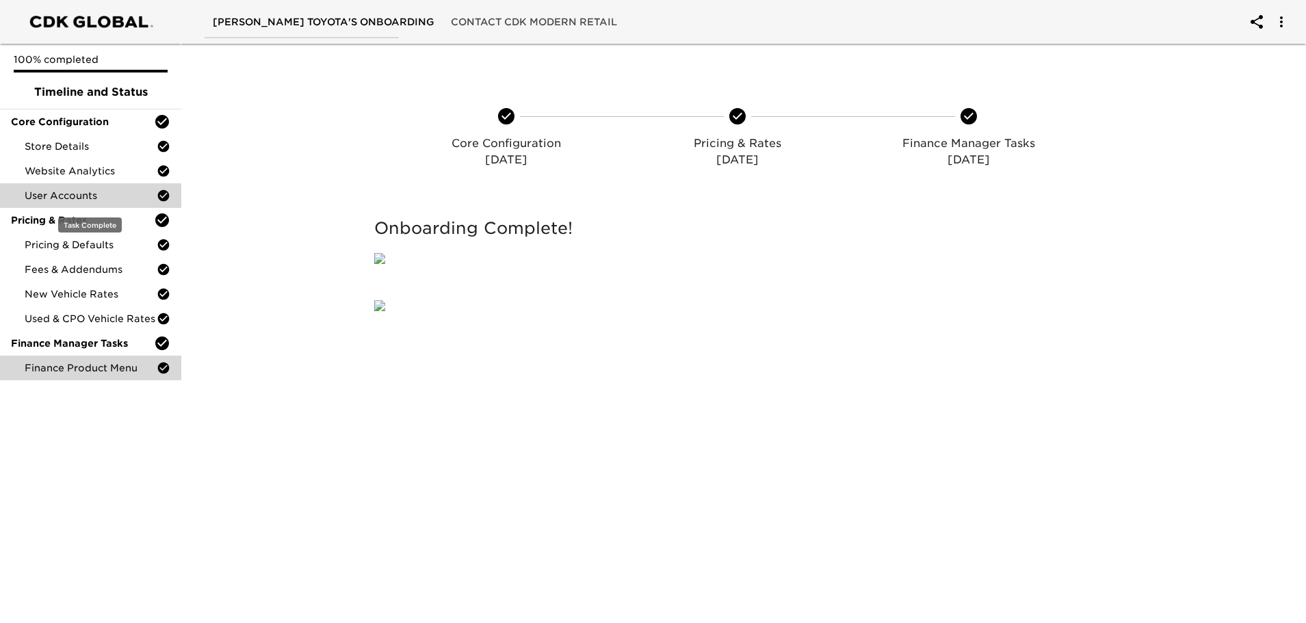
click at [79, 196] on span "User Accounts" at bounding box center [91, 196] width 132 height 14
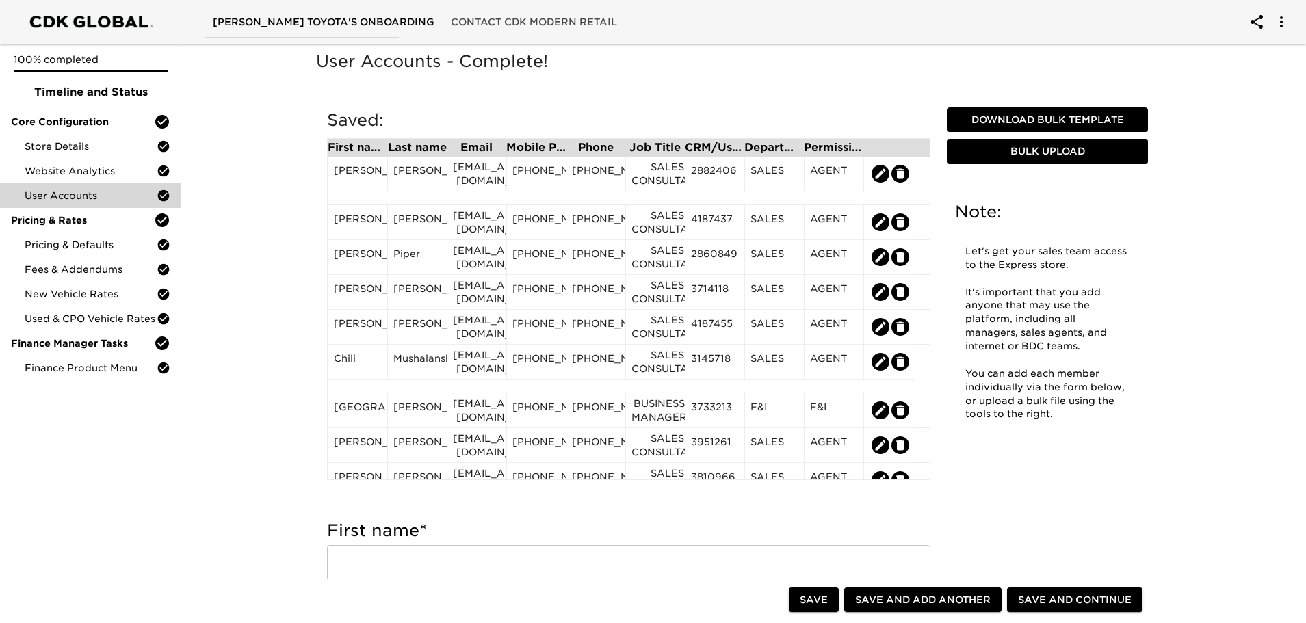
click at [1052, 155] on span "Bulk Upload" at bounding box center [1047, 151] width 190 height 17
click at [1067, 122] on span "Download Bulk Template" at bounding box center [1047, 120] width 190 height 17
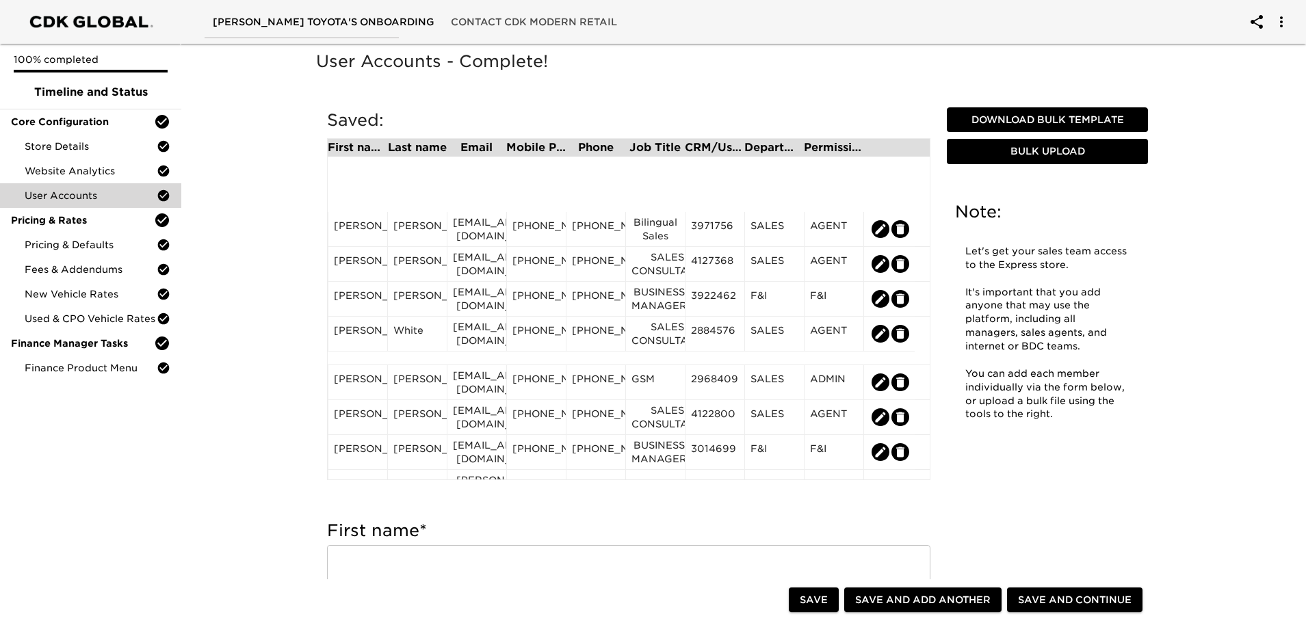
scroll to position [1384, 0]
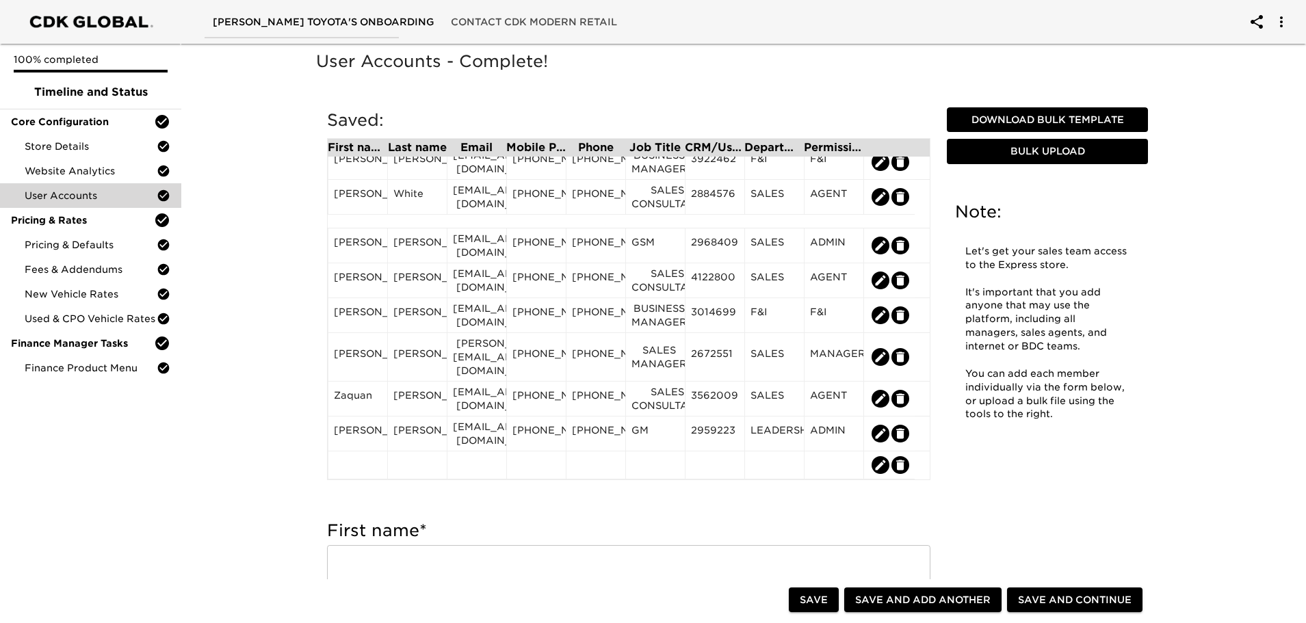
drag, startPoint x: 351, startPoint y: 186, endPoint x: 855, endPoint y: 501, distance: 593.8
copy div "[PERSON_NAME] [EMAIL_ADDRESS][DOMAIN_NAME] [PHONE_NUMBER] [PHONE_NUMBER] SALES …"
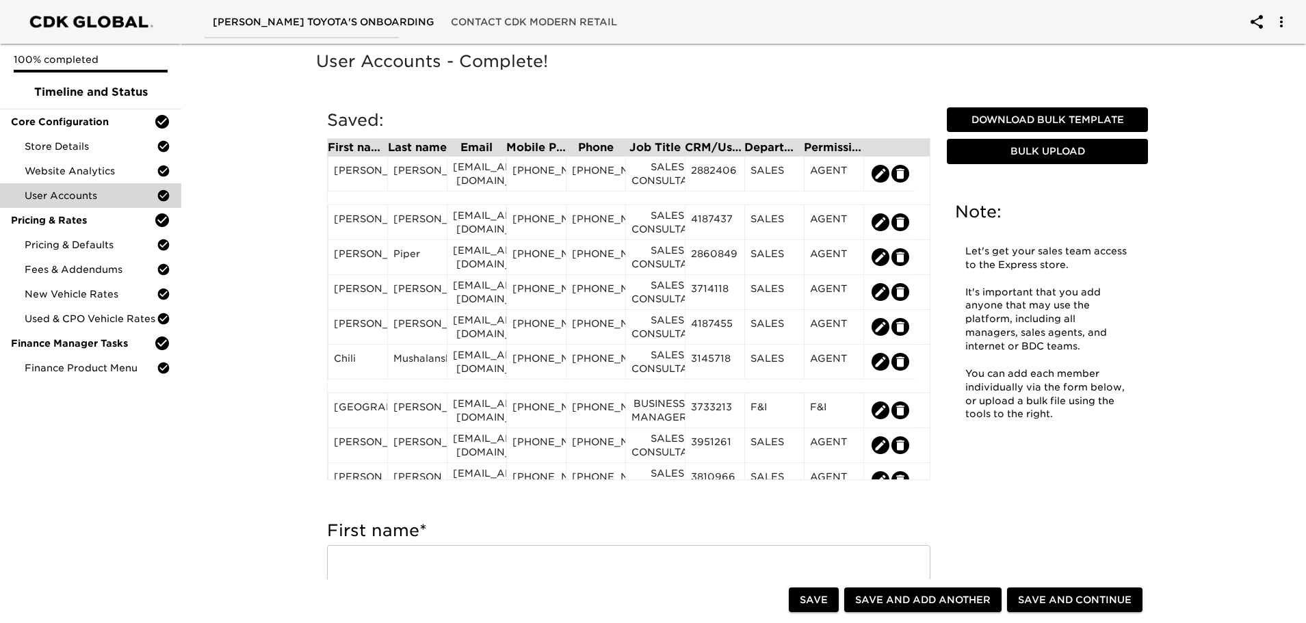
click at [662, 494] on div "Saved: First name Last name Email Mobile Phone Phone Job Title CRM/User ID Depa…" at bounding box center [628, 298] width 625 height 398
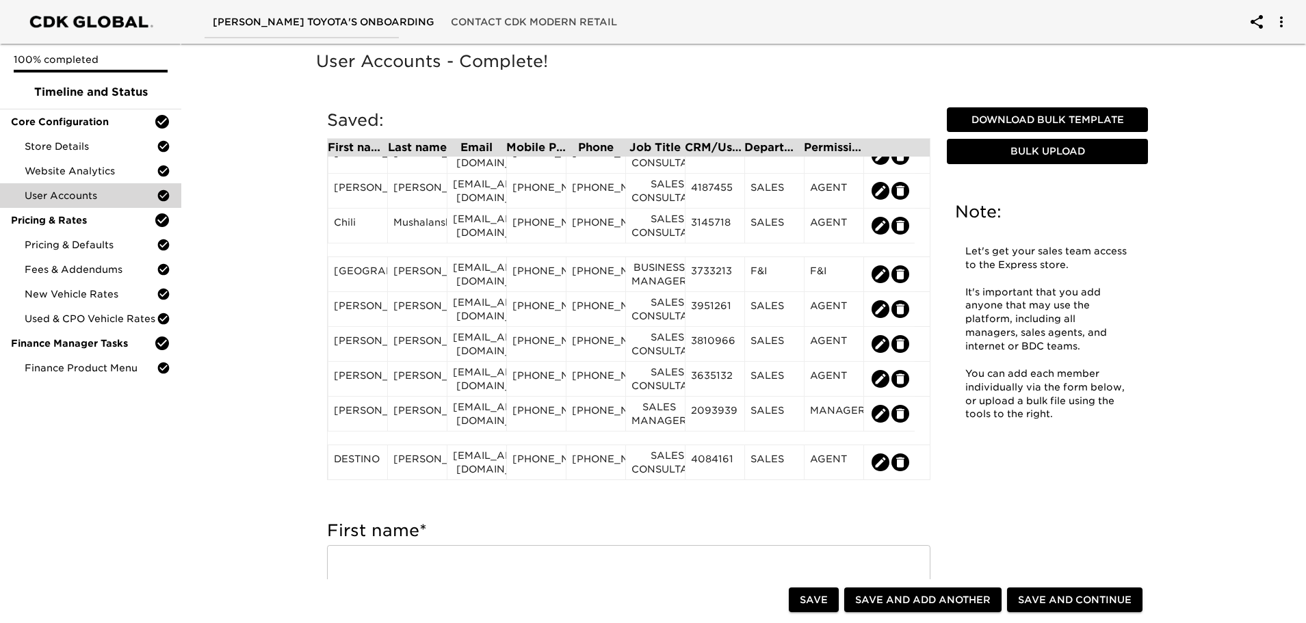
scroll to position [0, 0]
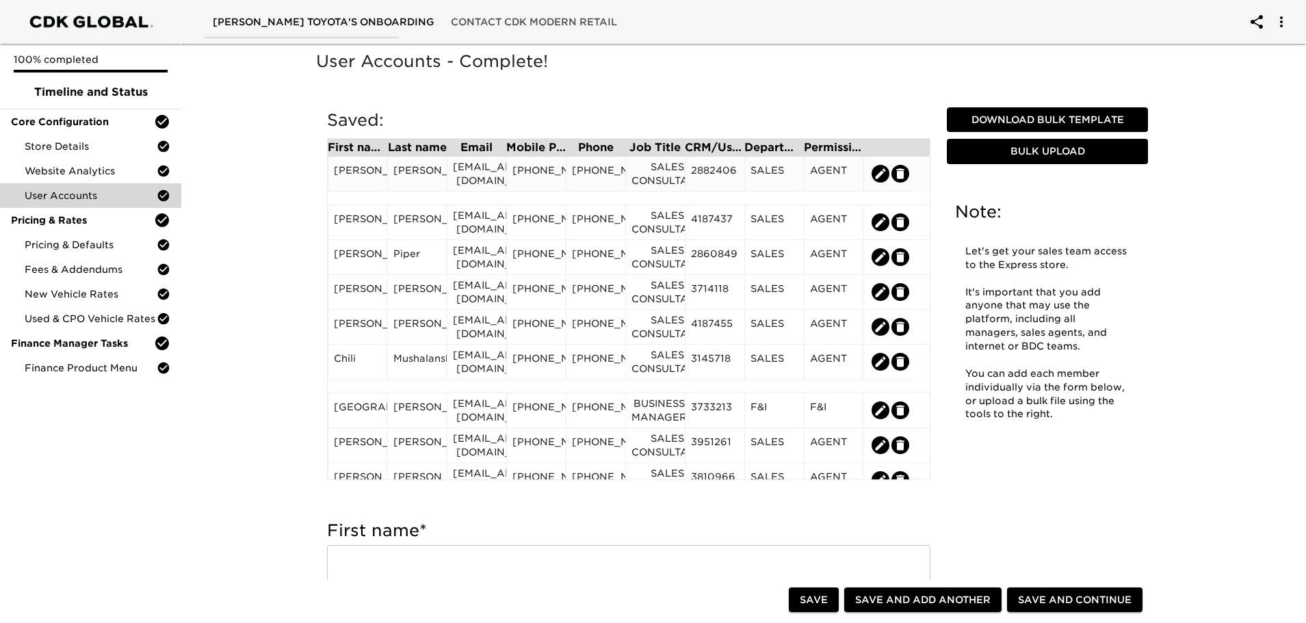
click at [469, 181] on div "[EMAIL_ADDRESS][DOMAIN_NAME]" at bounding box center [477, 173] width 48 height 27
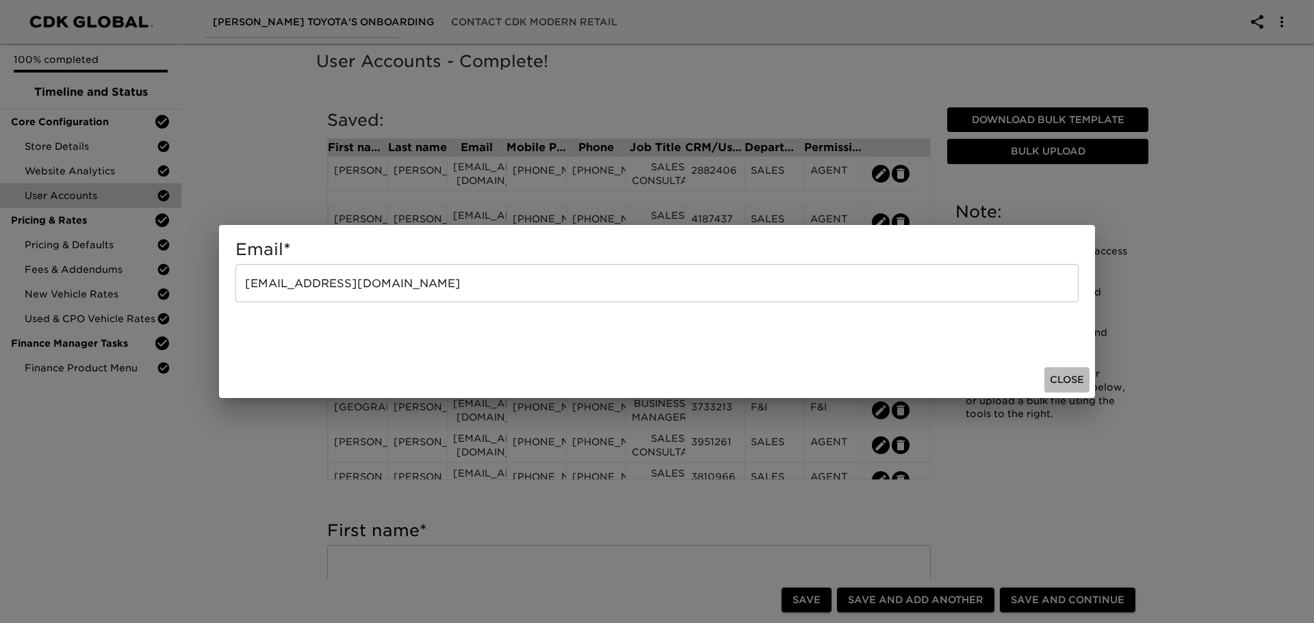
click at [1069, 380] on span "Close" at bounding box center [1067, 380] width 34 height 17
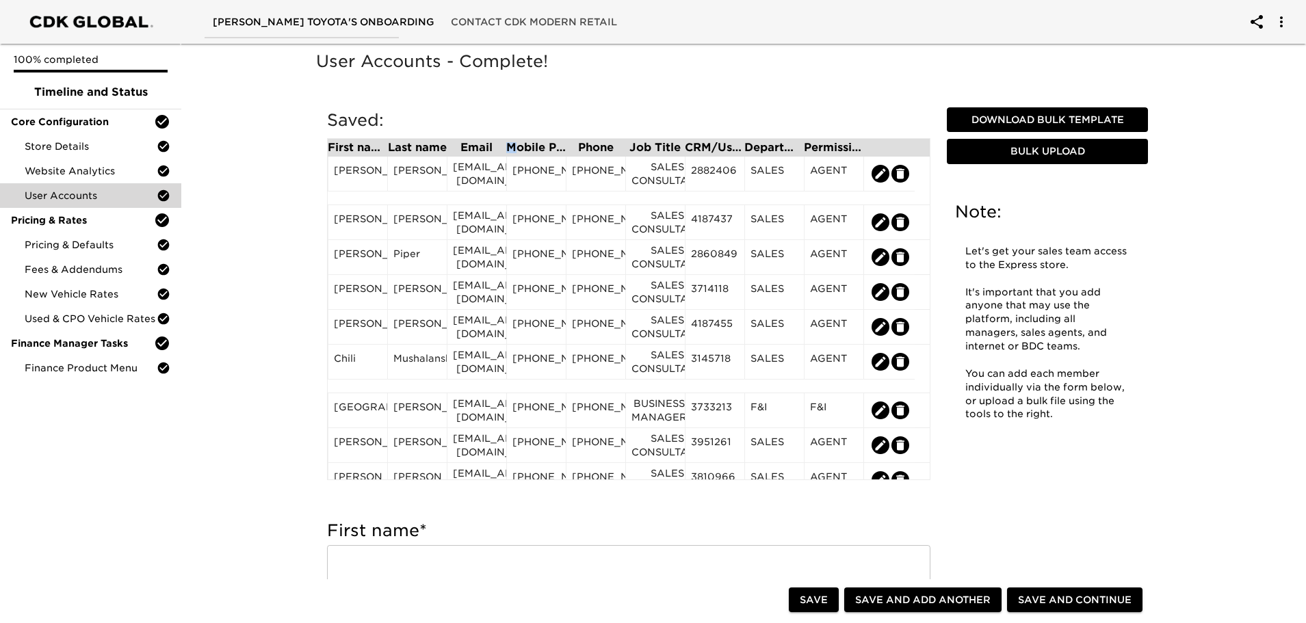
drag, startPoint x: 507, startPoint y: 153, endPoint x: 516, endPoint y: 153, distance: 8.9
click at [516, 153] on div "Mobile Phone" at bounding box center [536, 147] width 60 height 11
click at [515, 169] on div "[PHONE_NUMBER]" at bounding box center [536, 174] width 48 height 21
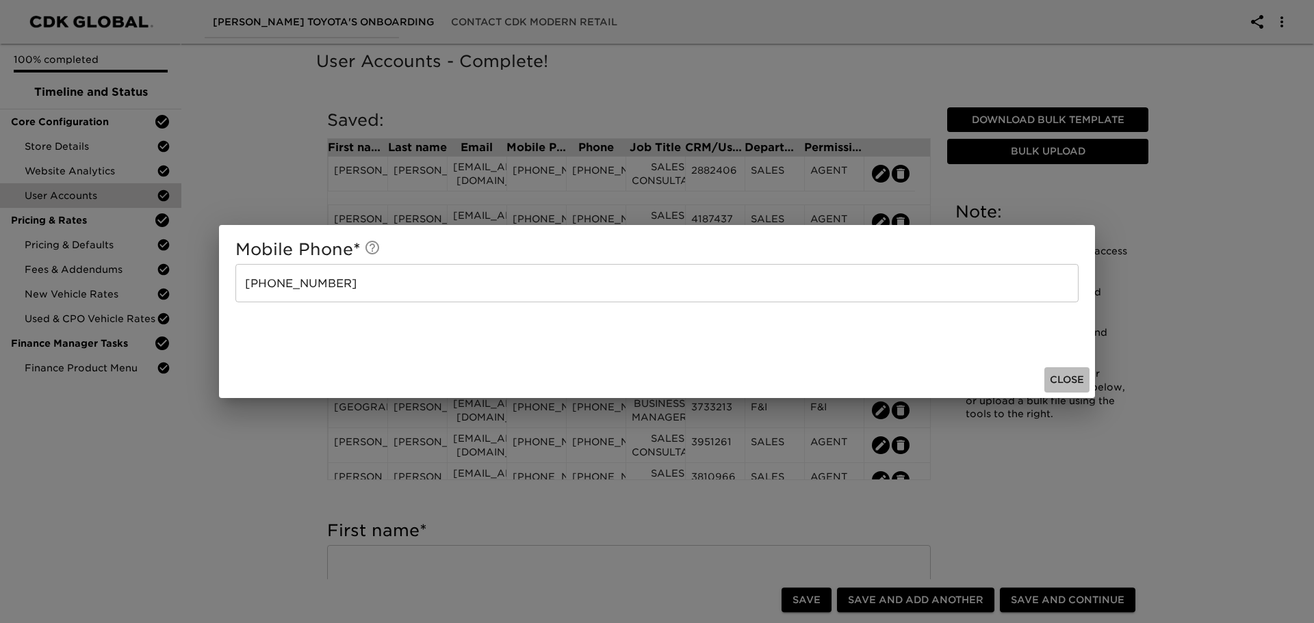
click at [1054, 380] on span "Close" at bounding box center [1067, 380] width 34 height 17
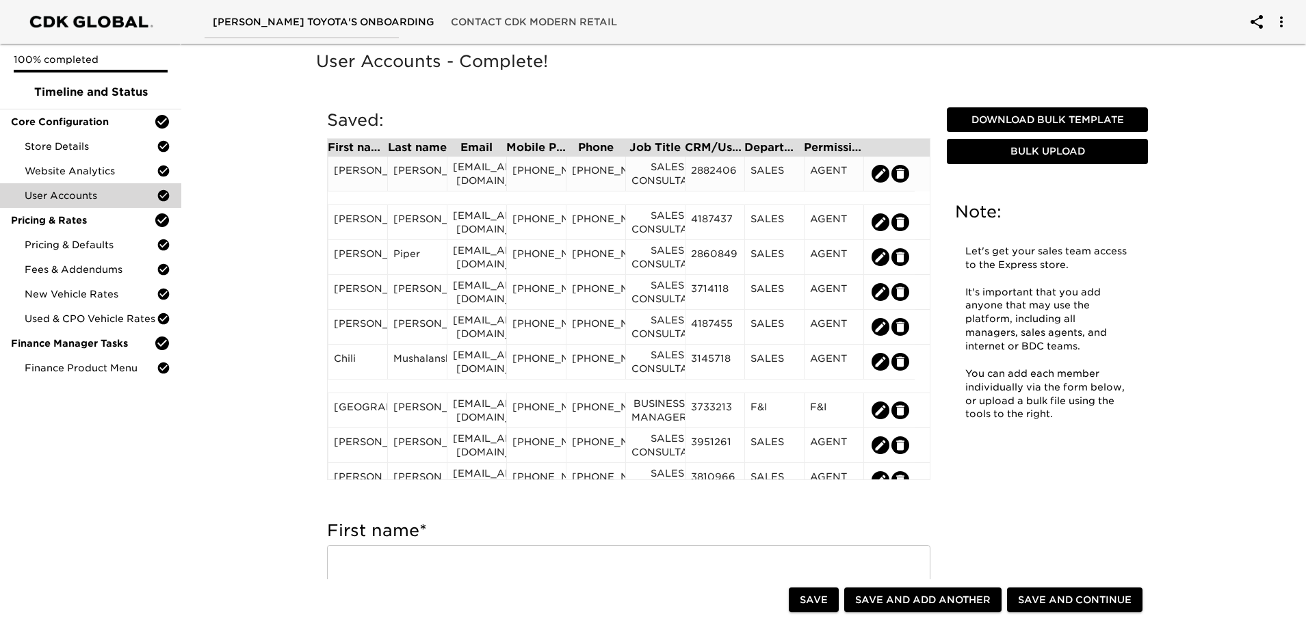
click at [365, 183] on div "[PERSON_NAME]" at bounding box center [358, 174] width 48 height 21
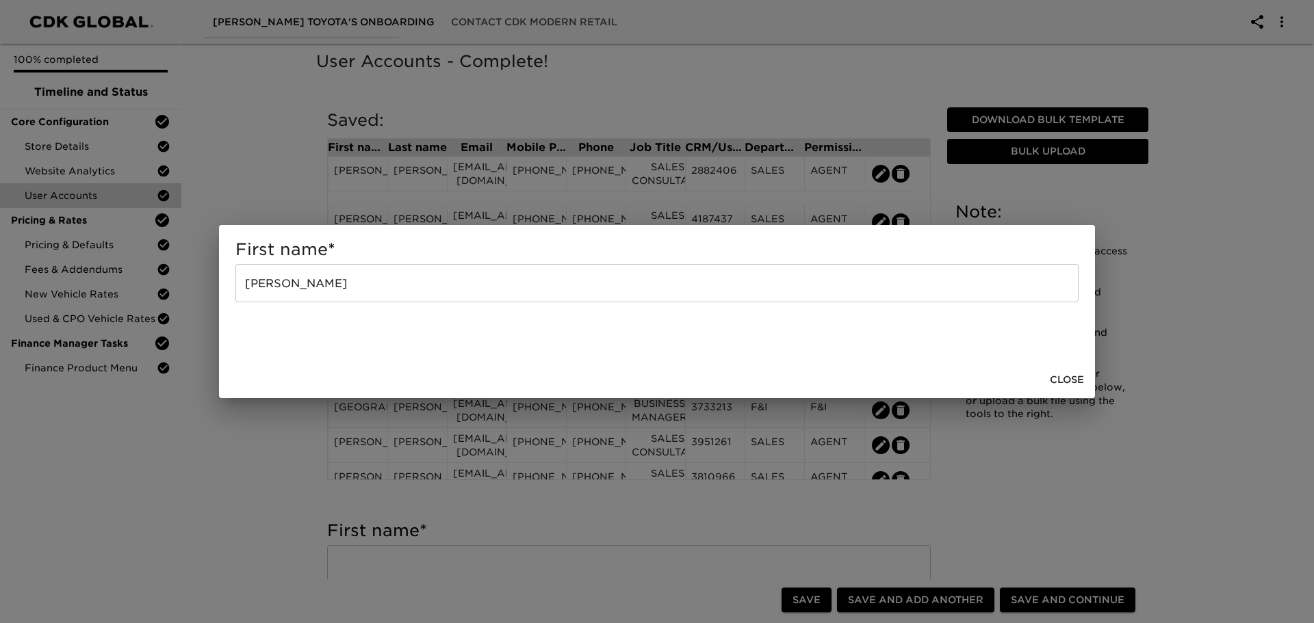
click at [1065, 385] on span "Close" at bounding box center [1067, 380] width 34 height 17
